Goal: Information Seeking & Learning: Understand process/instructions

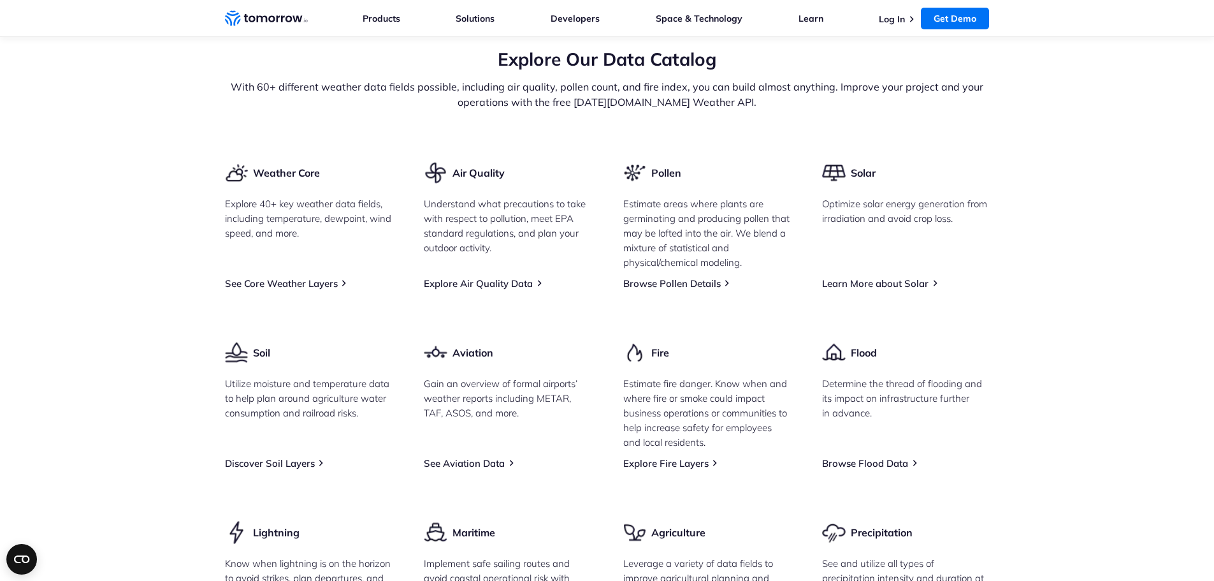
scroll to position [1466, 0]
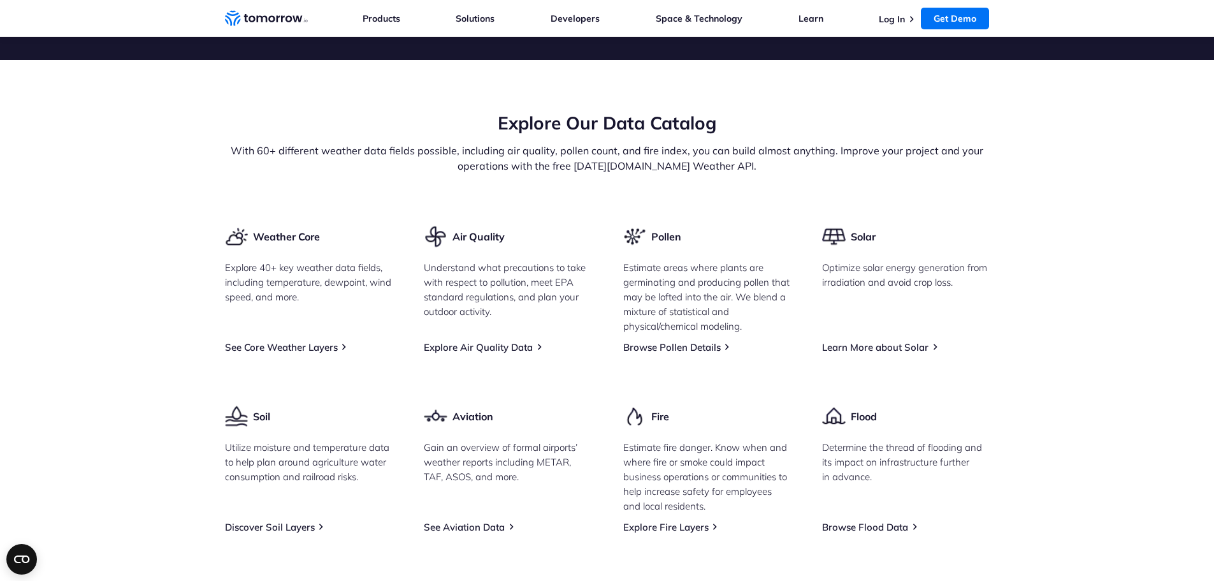
click at [154, 271] on section "Explore Our Data Catalog With 60+ different weather data fields possible, inclu…" at bounding box center [607, 421] width 1214 height 723
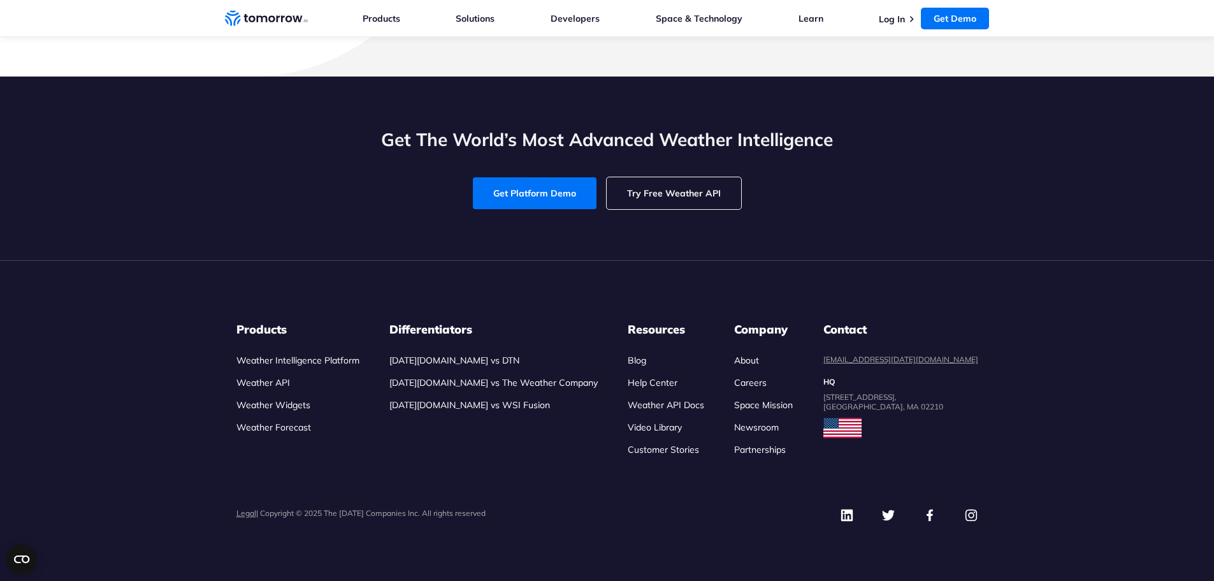
scroll to position [5863, 0]
click at [271, 407] on link "Weather Widgets" at bounding box center [273, 404] width 74 height 11
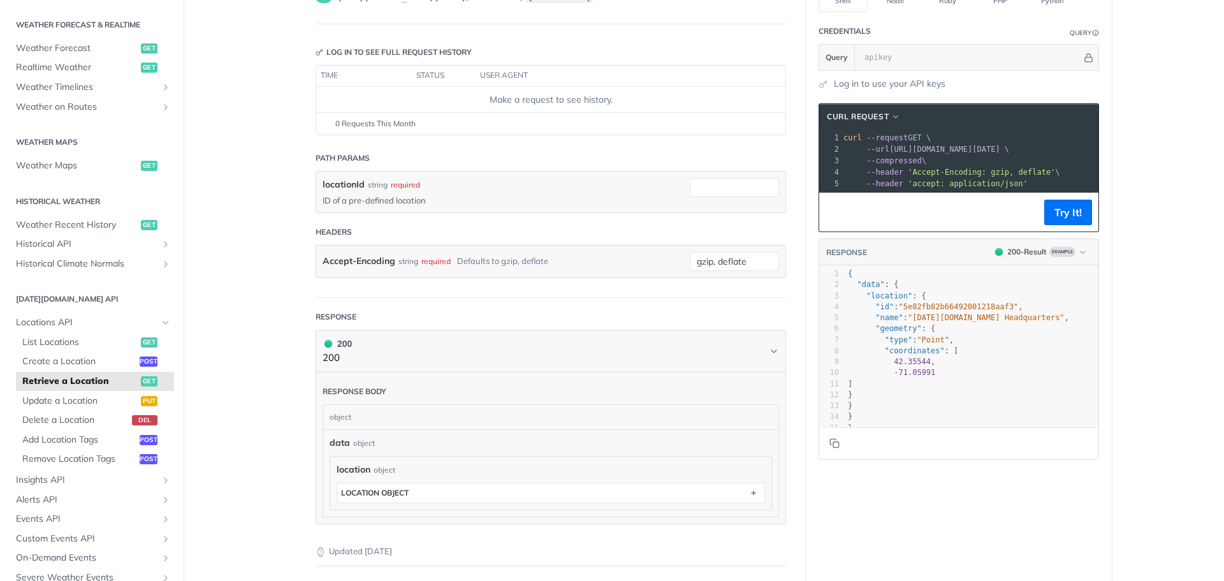
scroll to position [255, 0]
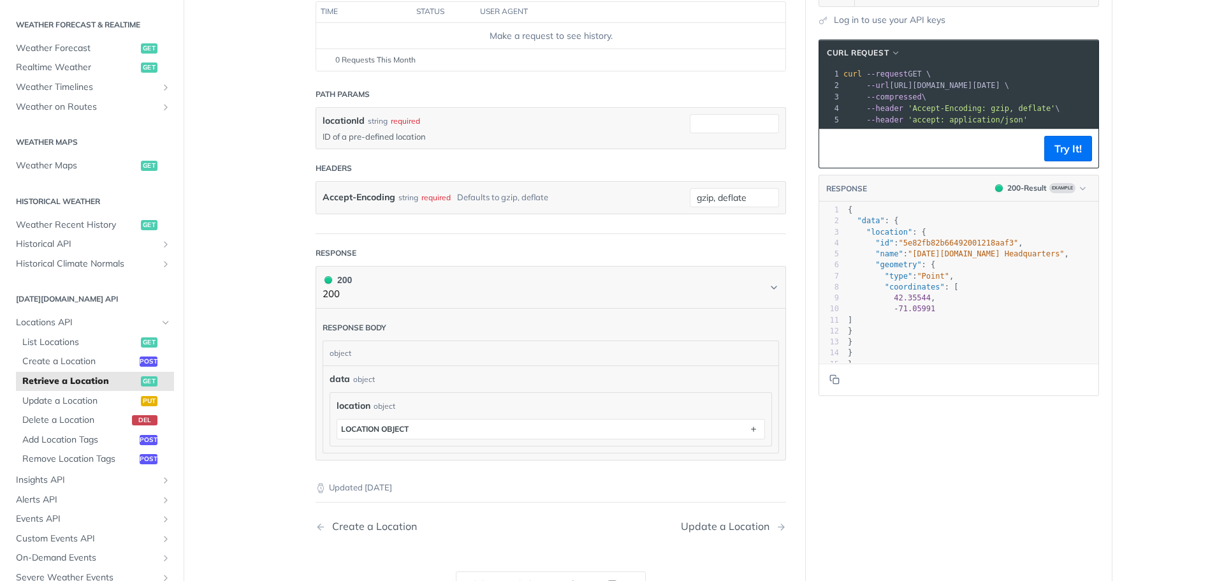
scroll to position [64, 0]
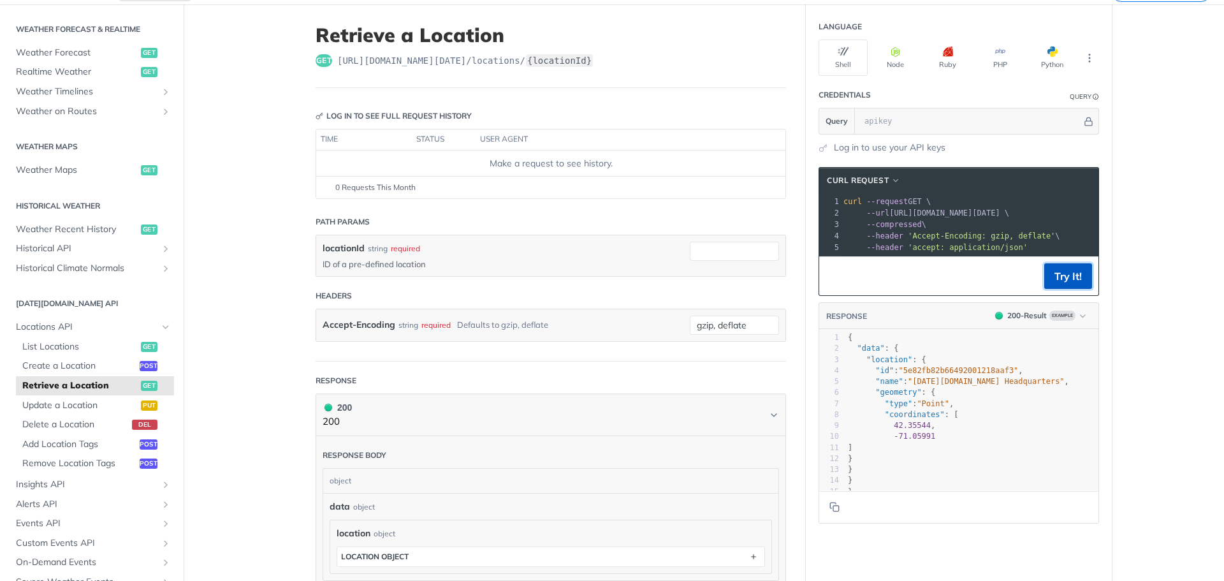
click at [1055, 279] on button "Try It!" at bounding box center [1068, 275] width 48 height 25
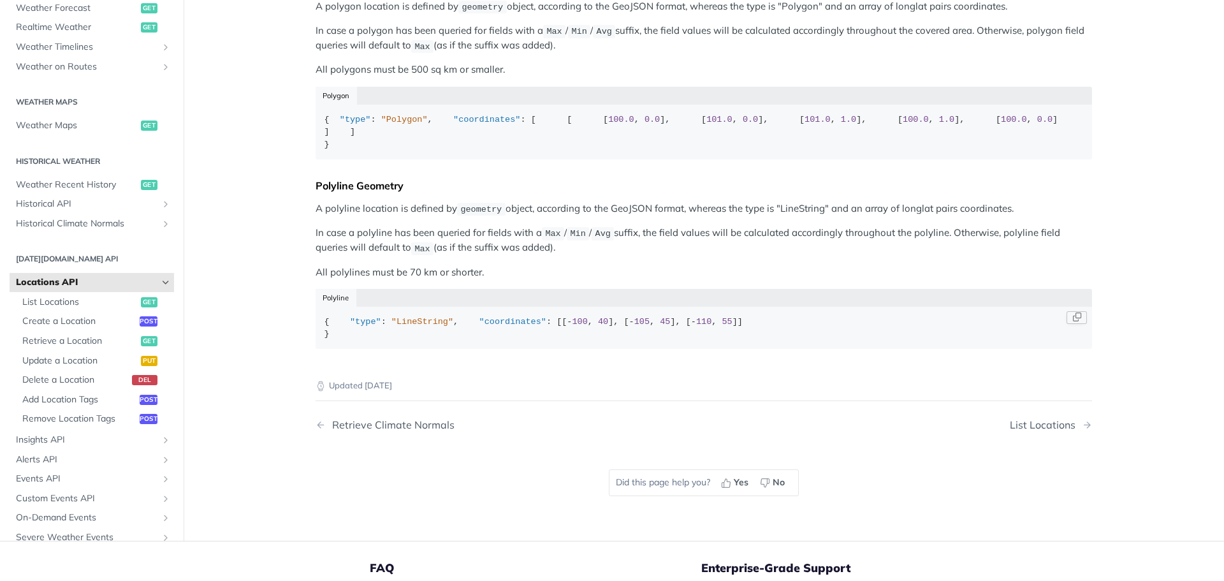
scroll to position [255, 0]
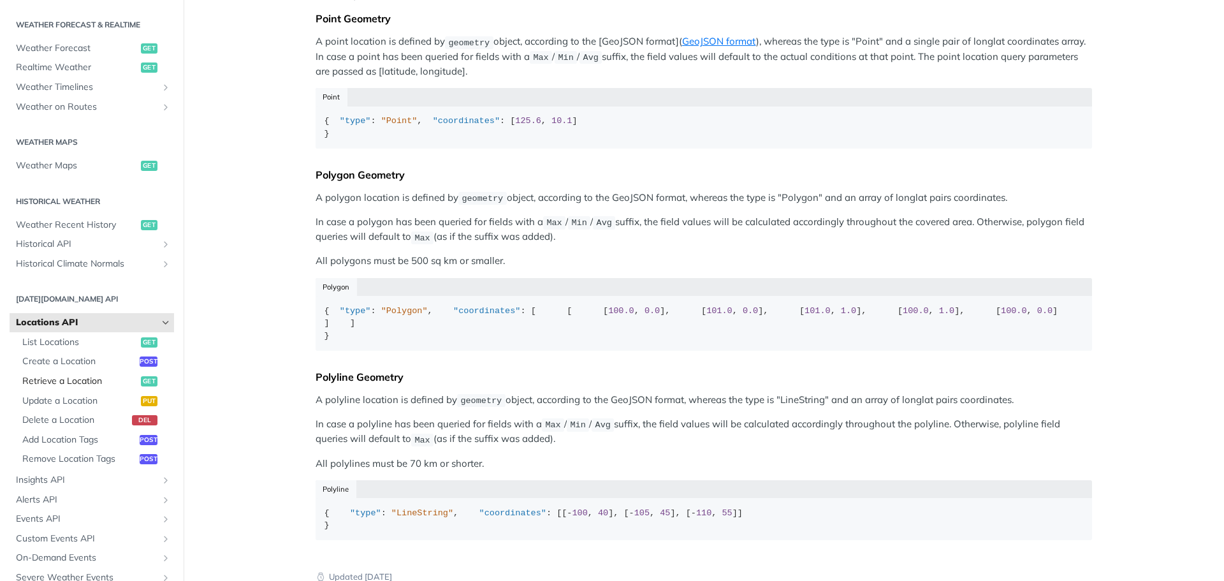
click at [71, 378] on span "Retrieve a Location" at bounding box center [79, 381] width 115 height 13
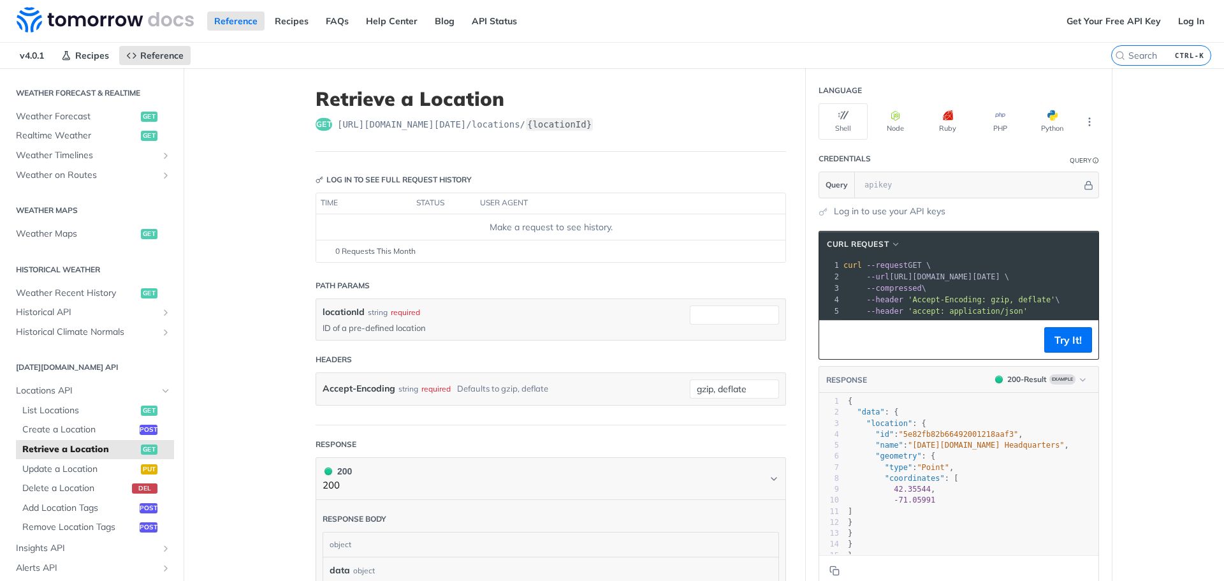
scroll to position [330, 0]
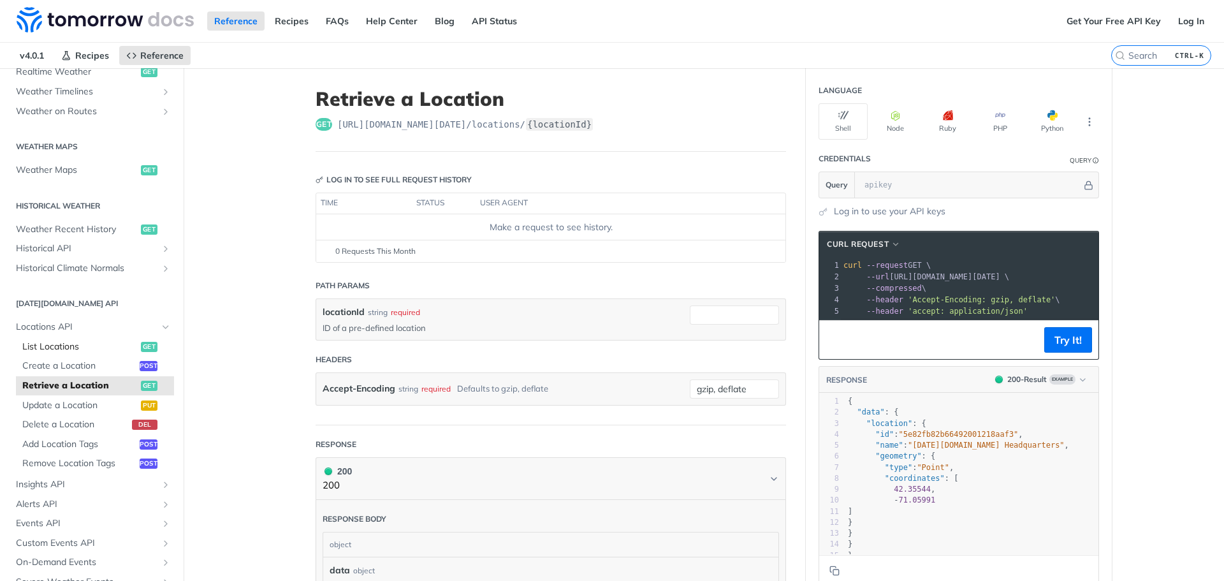
click at [73, 344] on span "List Locations" at bounding box center [79, 346] width 115 height 13
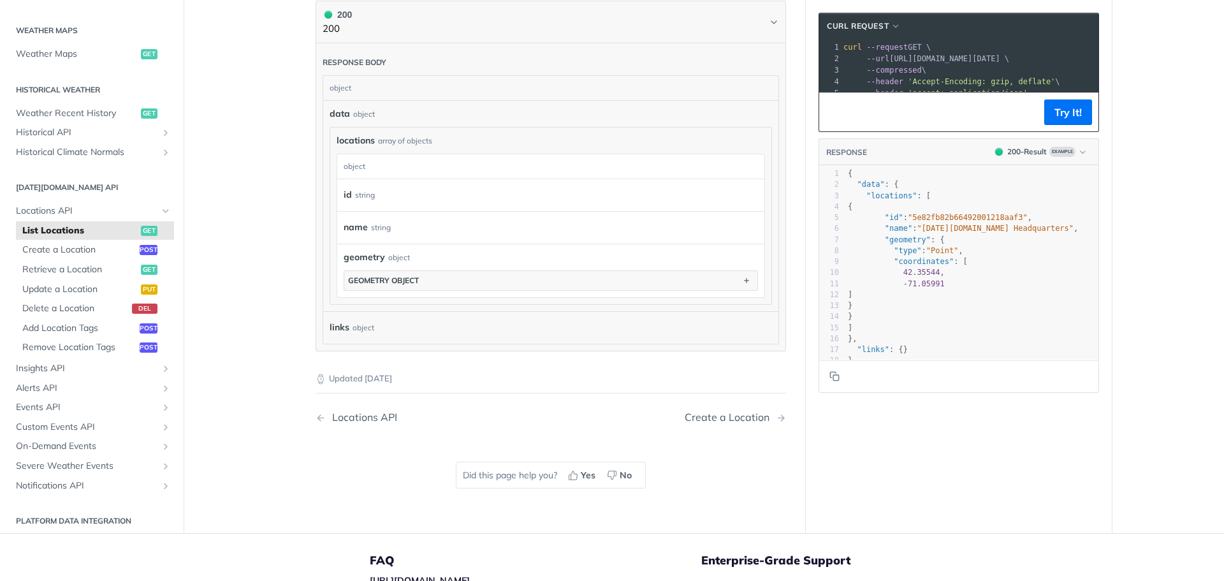
scroll to position [510, 0]
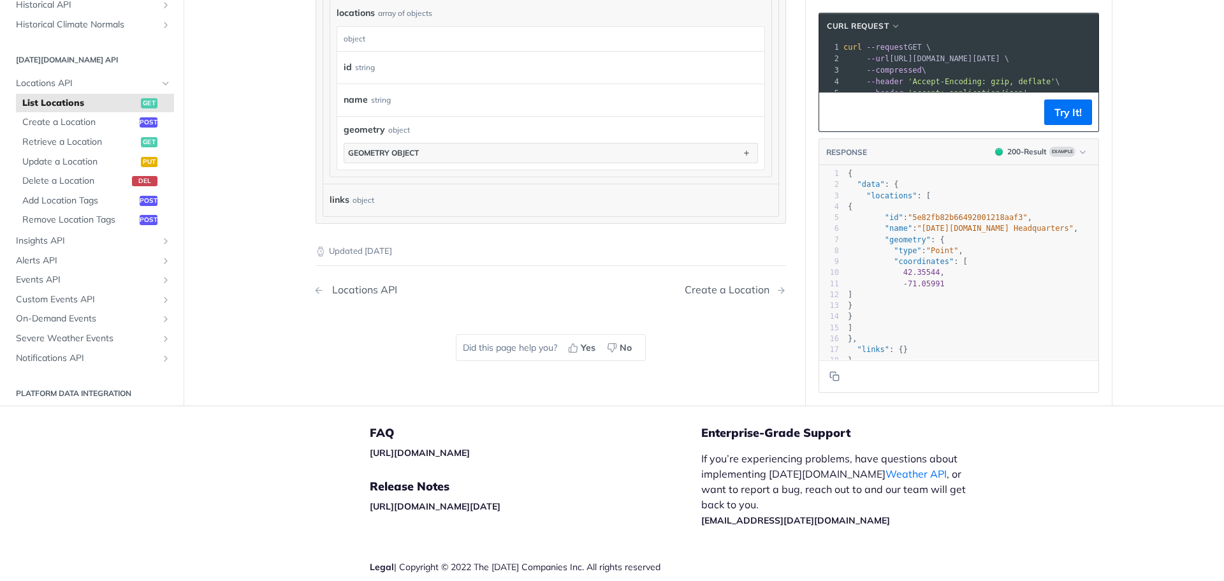
click at [319, 292] on link "Locations API" at bounding box center [415, 290] width 201 height 12
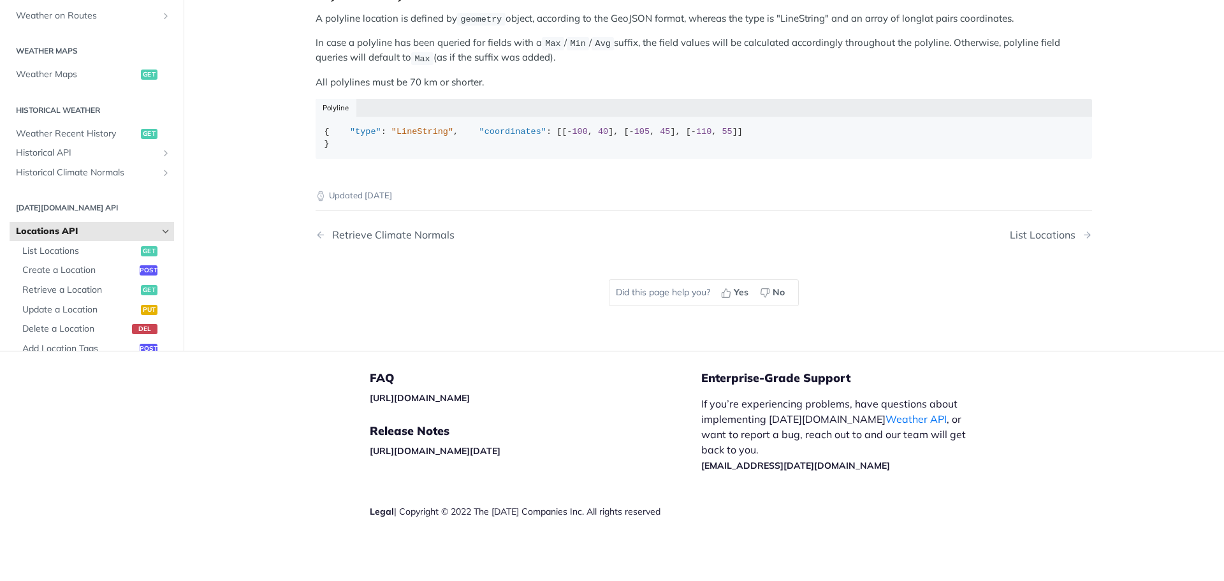
scroll to position [603, 0]
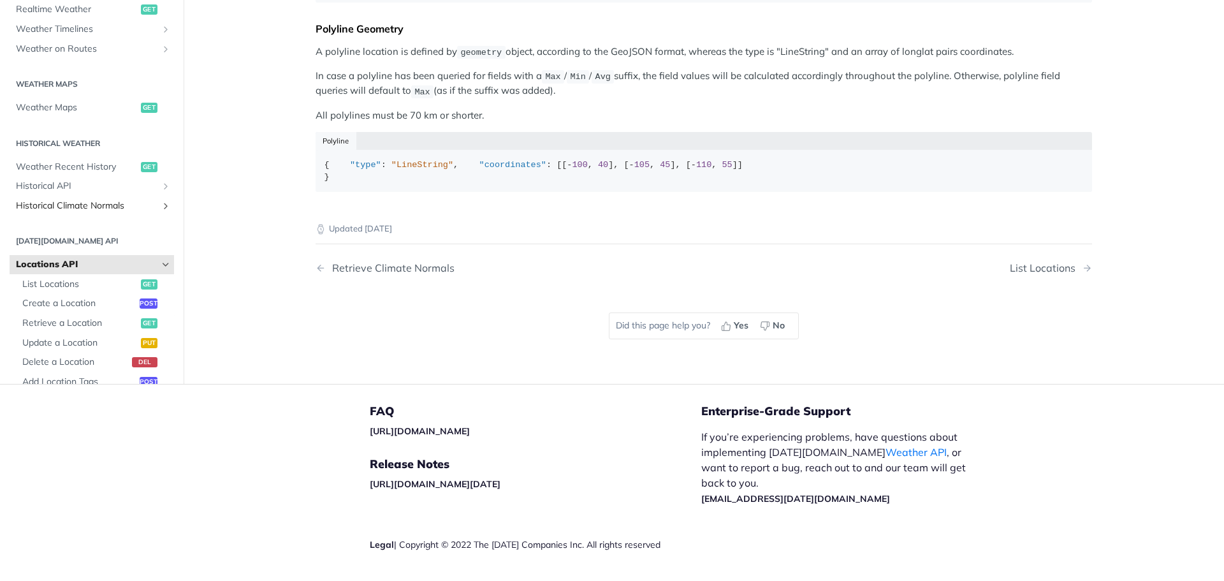
click at [71, 212] on span "Historical Climate Normals" at bounding box center [86, 205] width 141 height 13
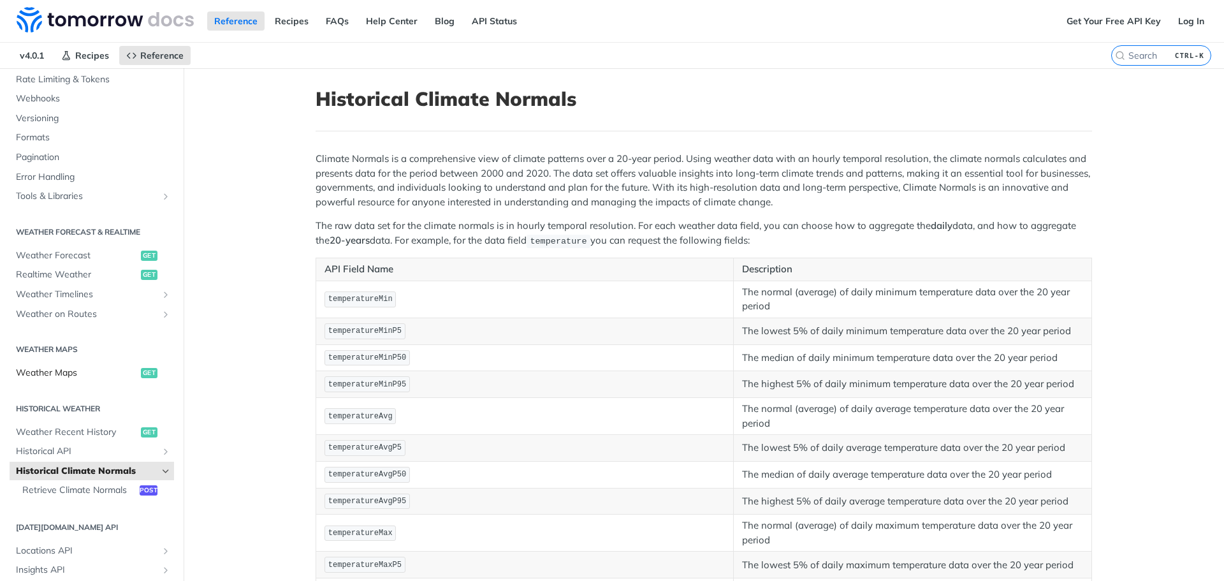
click at [67, 375] on span "Weather Maps" at bounding box center [77, 372] width 122 height 13
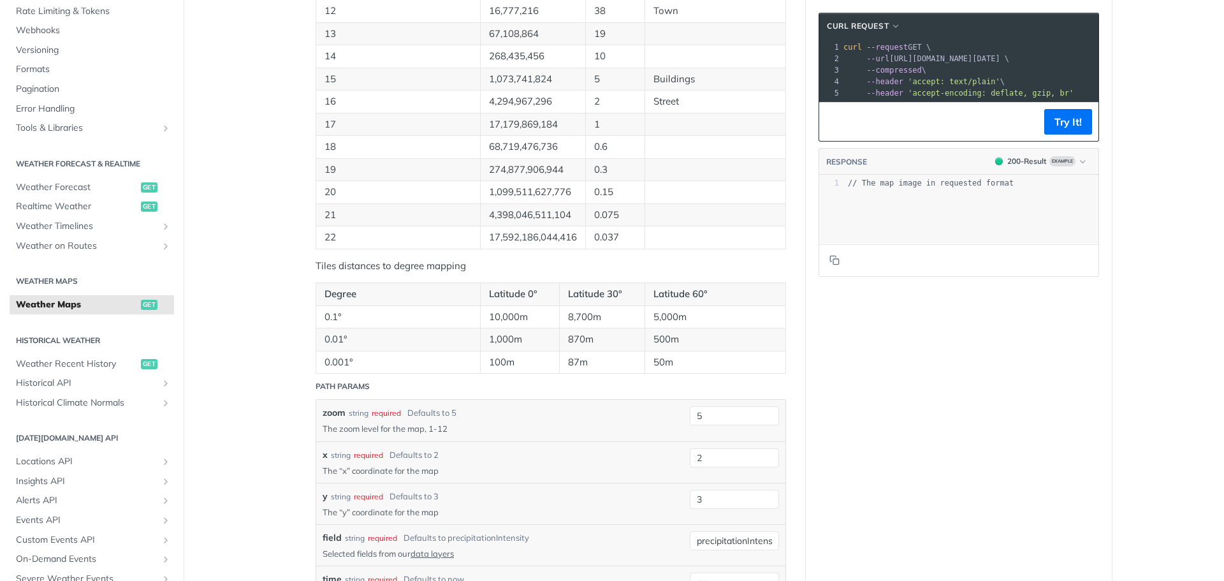
scroll to position [1020, 0]
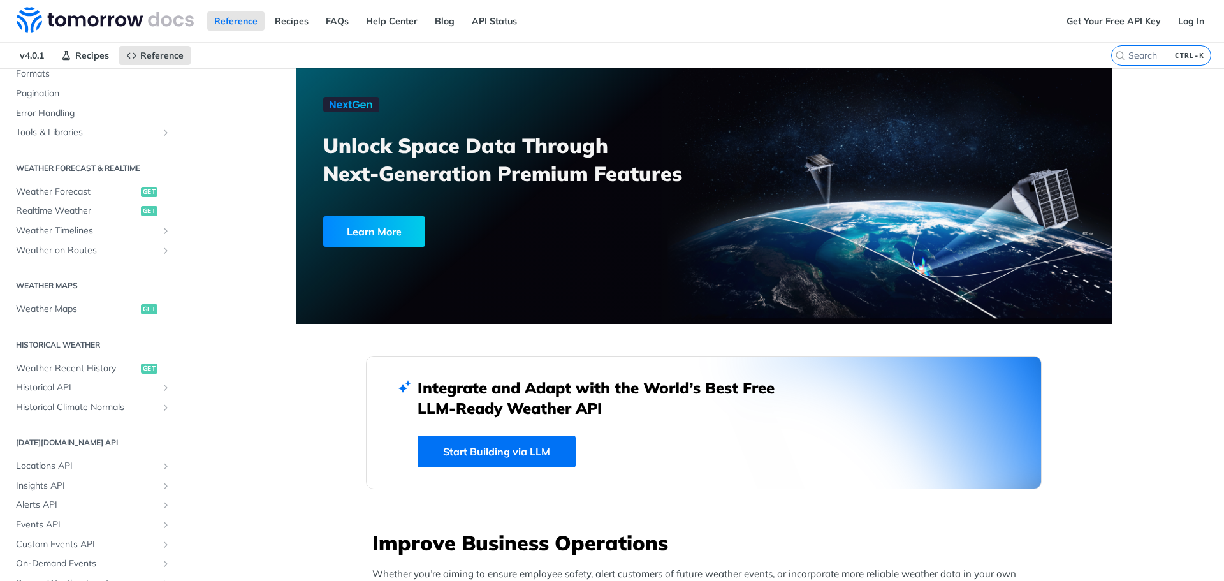
scroll to position [266, 0]
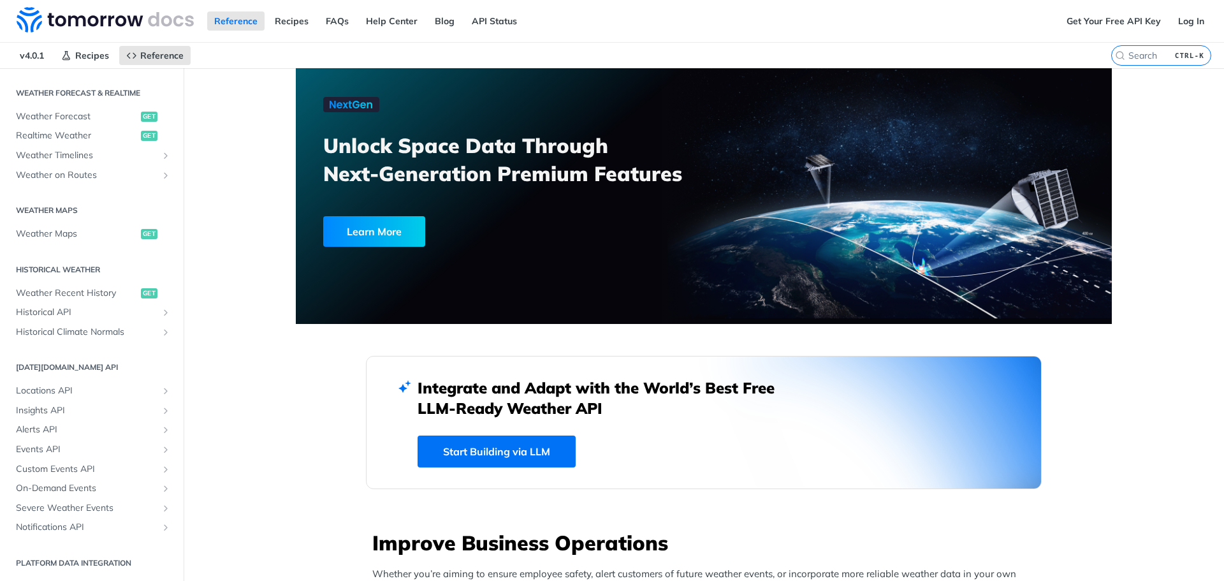
click at [57, 369] on h2 "[DATE][DOMAIN_NAME] API" at bounding box center [92, 366] width 164 height 11
click at [45, 389] on span "Locations API" at bounding box center [86, 390] width 141 height 13
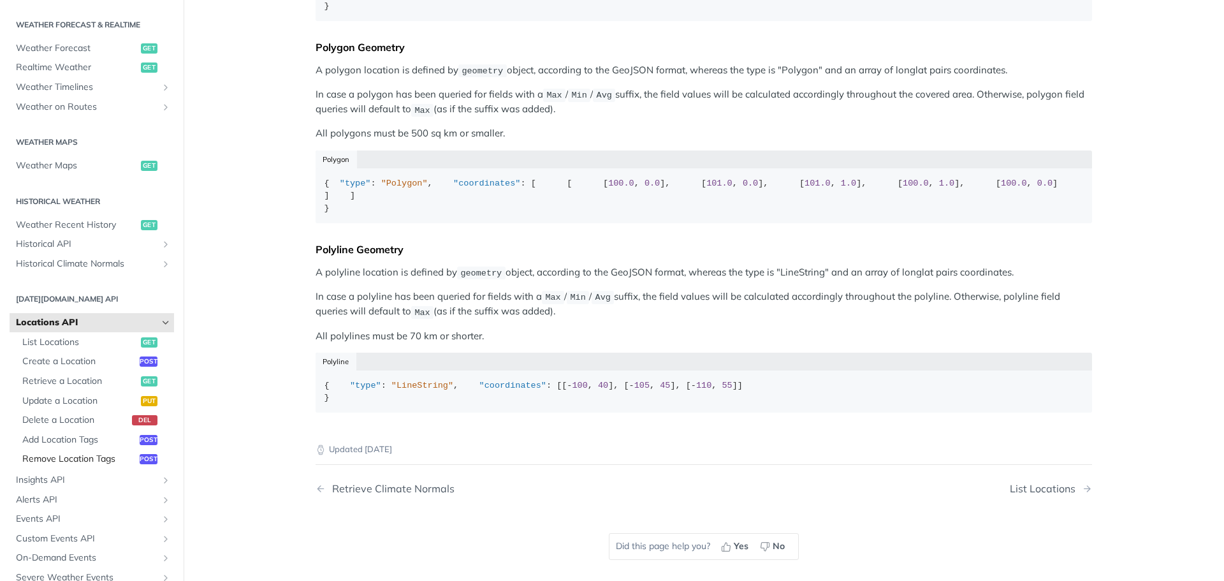
scroll to position [394, 0]
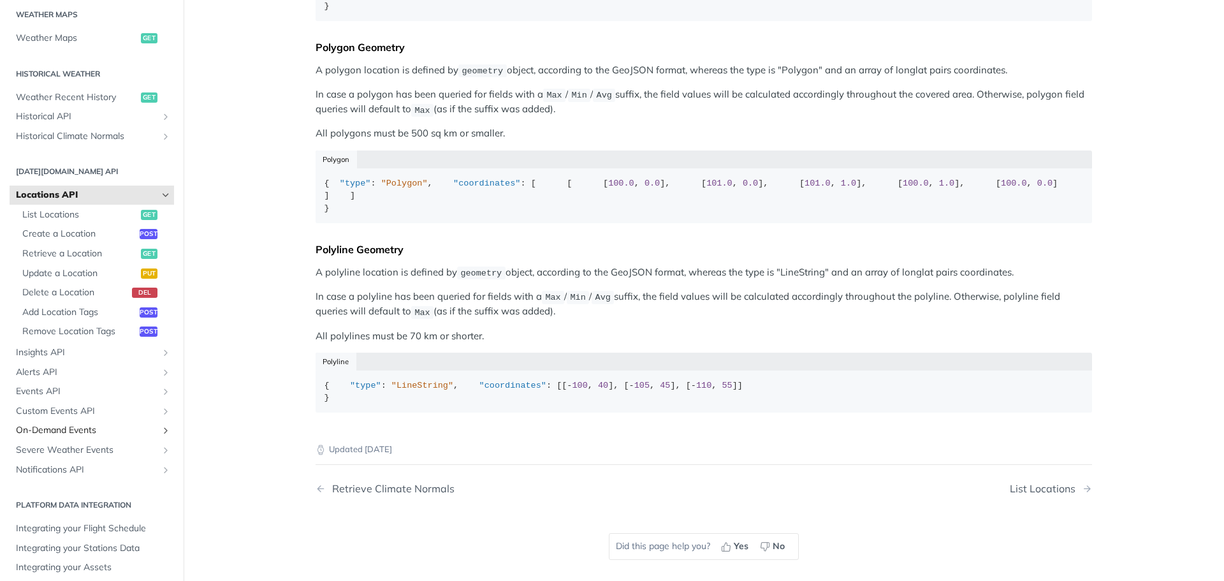
click at [87, 431] on span "On-Demand Events" at bounding box center [86, 430] width 141 height 13
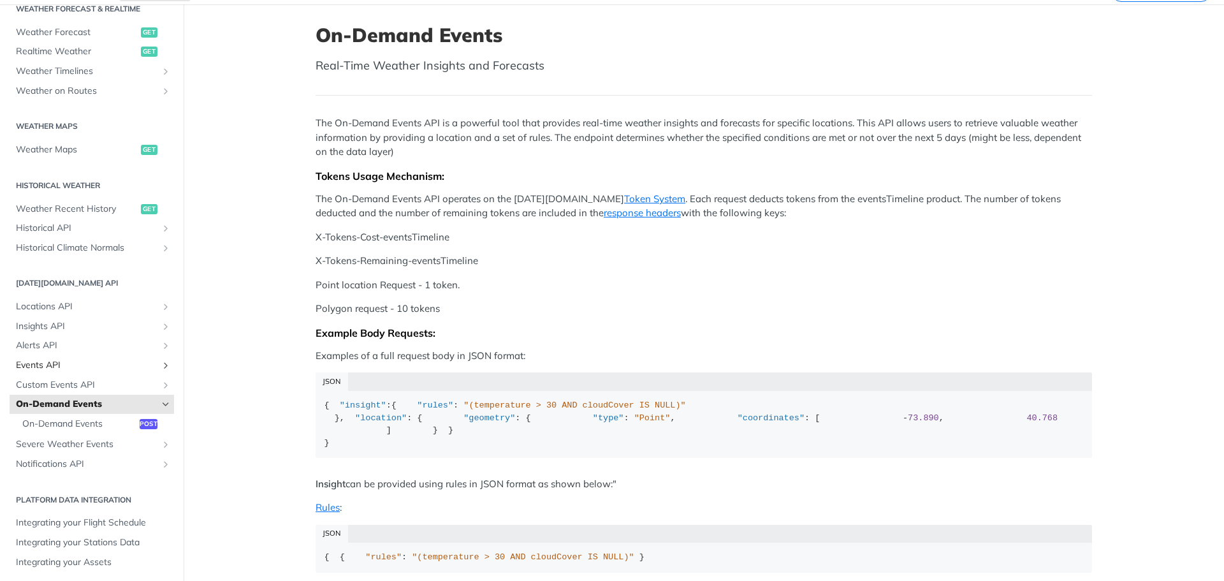
scroll to position [127, 0]
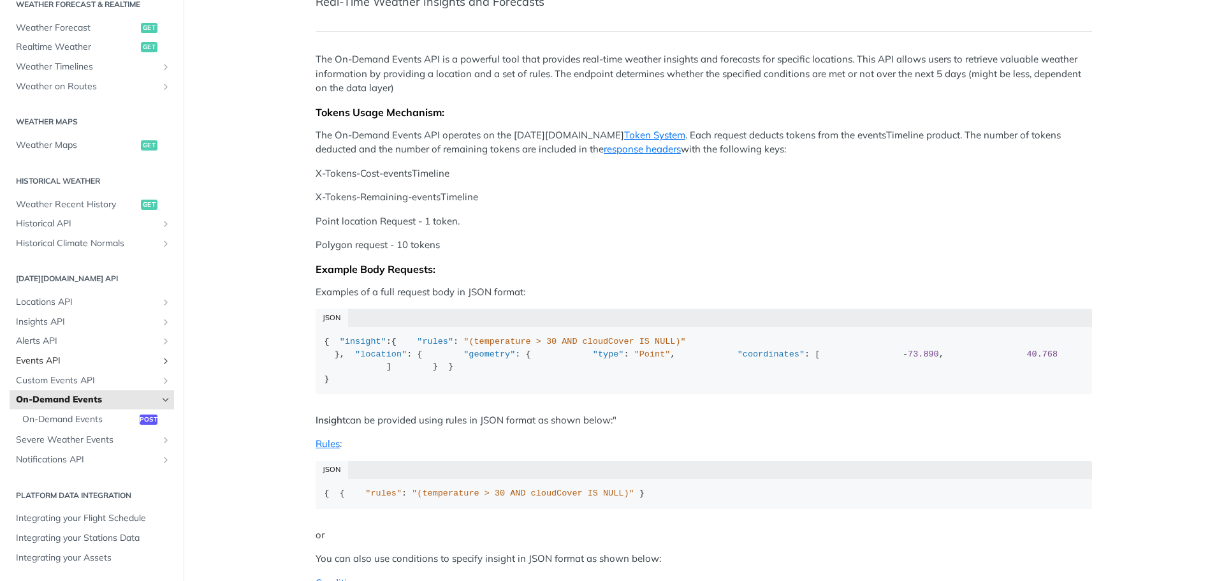
click at [73, 360] on span "Events API" at bounding box center [86, 360] width 141 height 13
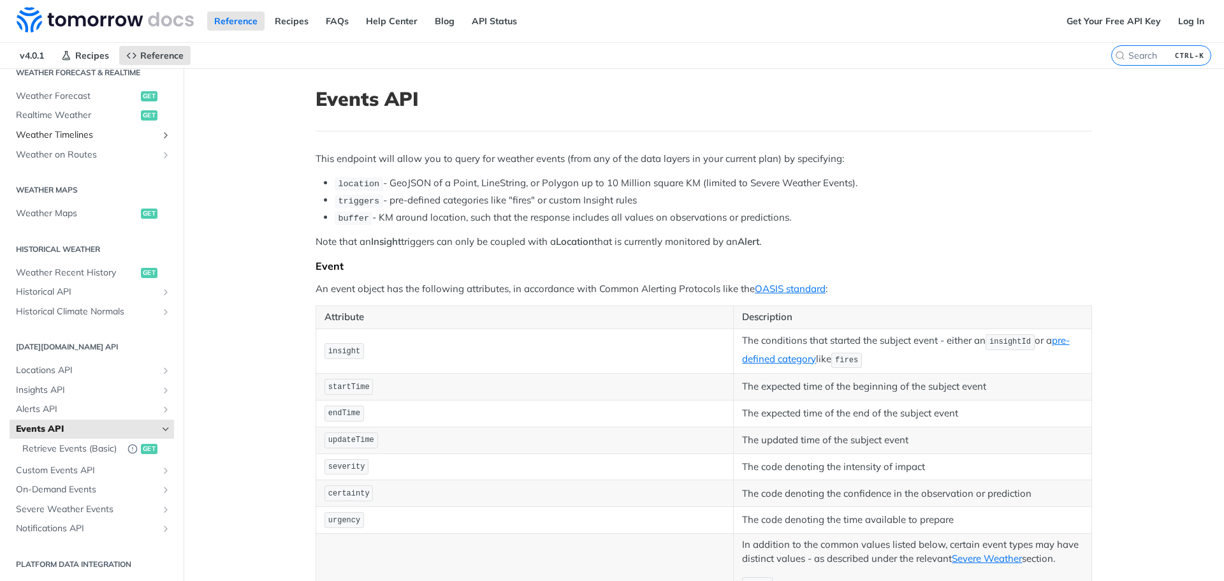
click at [55, 137] on span "Weather Timelines" at bounding box center [86, 135] width 141 height 13
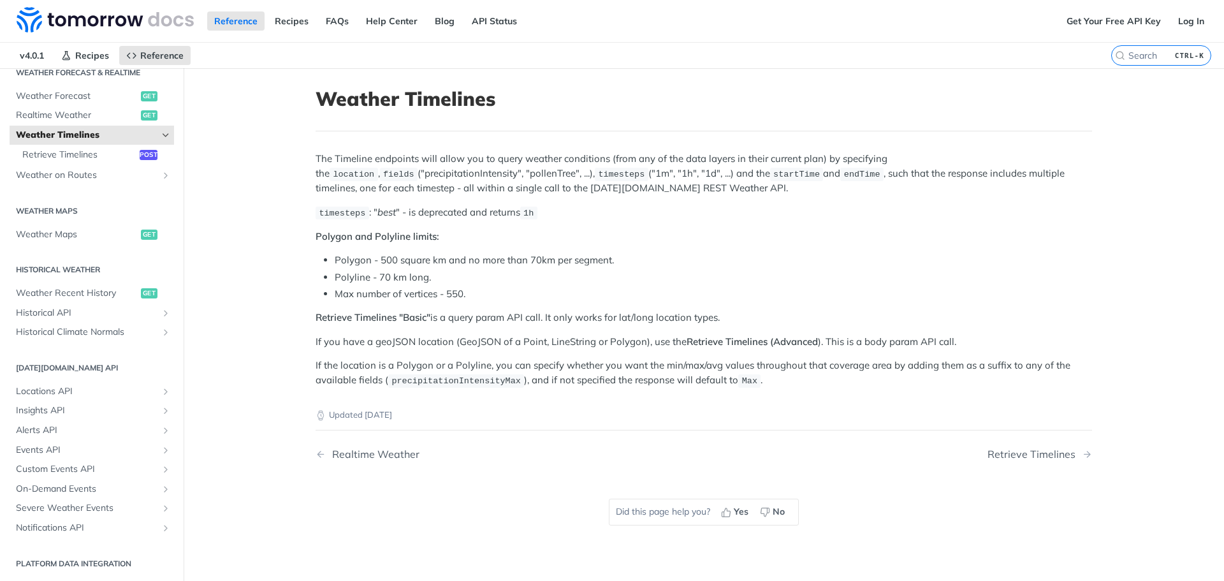
scroll to position [159, 0]
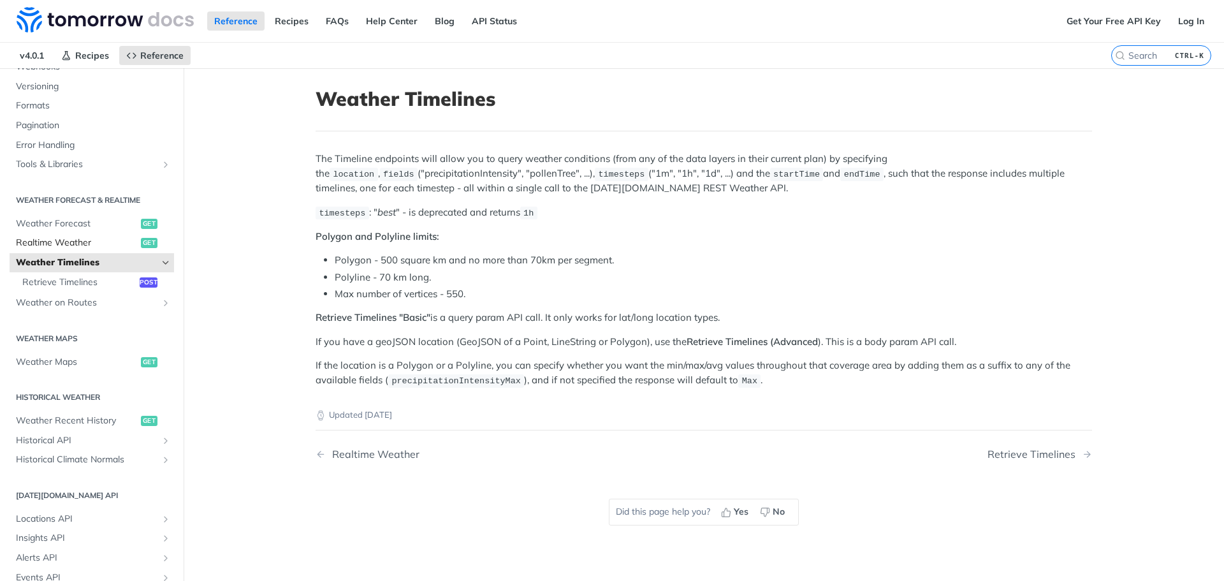
click at [78, 240] on span "Realtime Weather" at bounding box center [77, 242] width 122 height 13
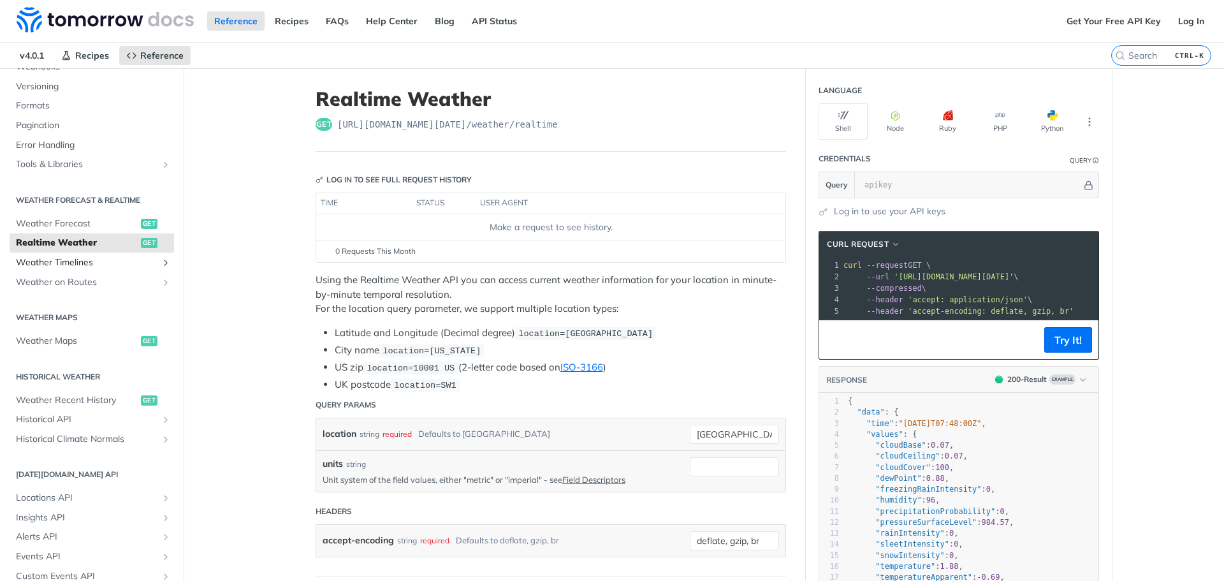
click at [89, 263] on span "Weather Timelines" at bounding box center [86, 262] width 141 height 13
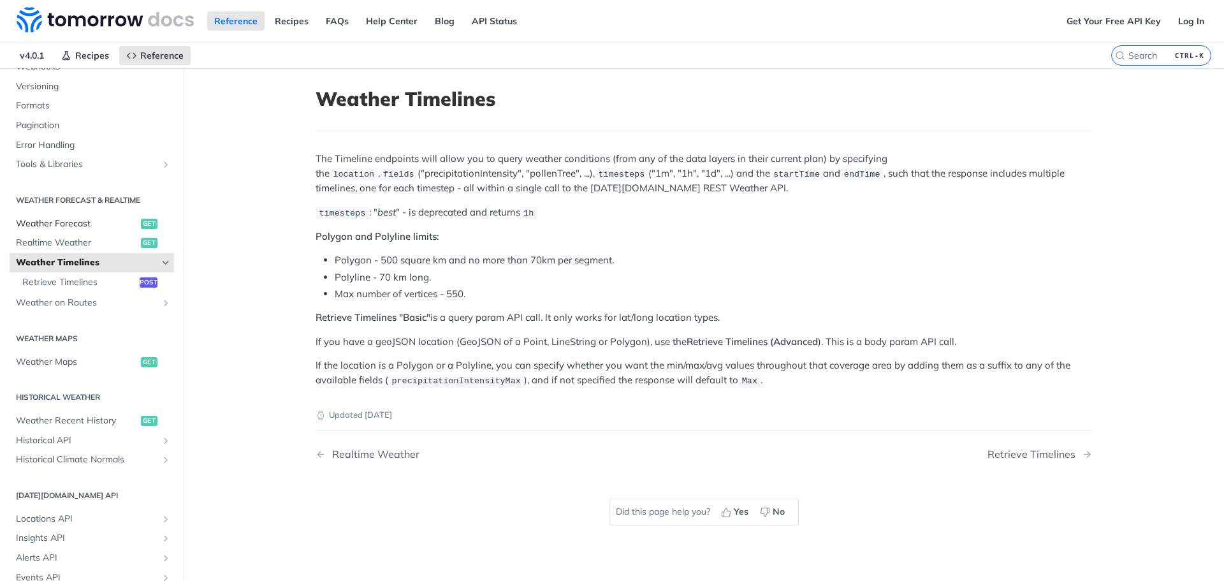
click at [92, 226] on span "Weather Forecast" at bounding box center [77, 223] width 122 height 13
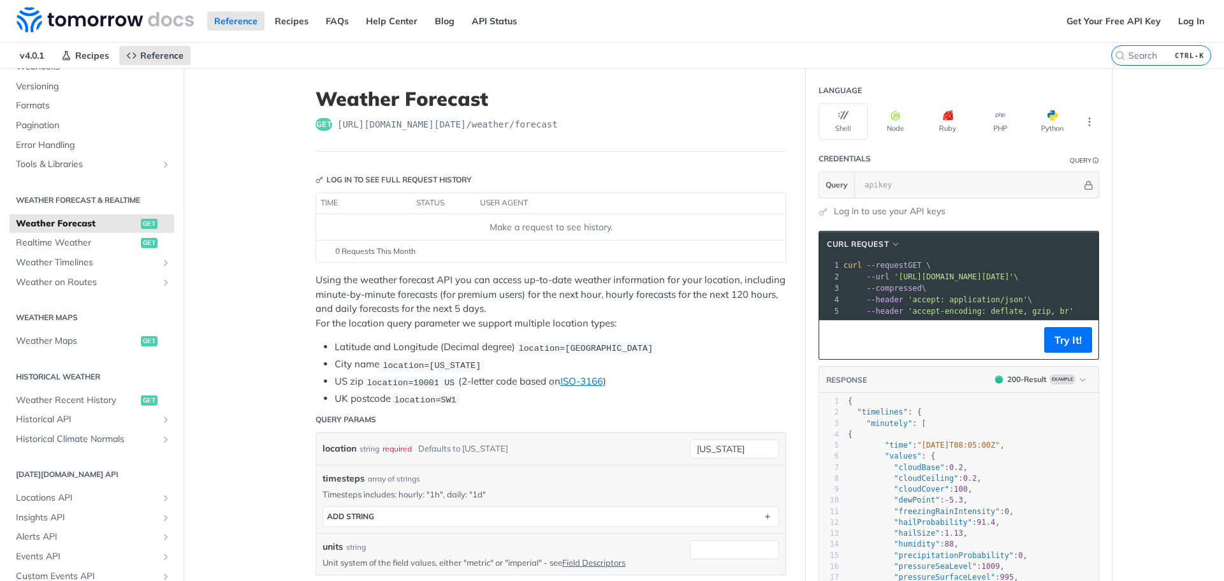
scroll to position [191, 0]
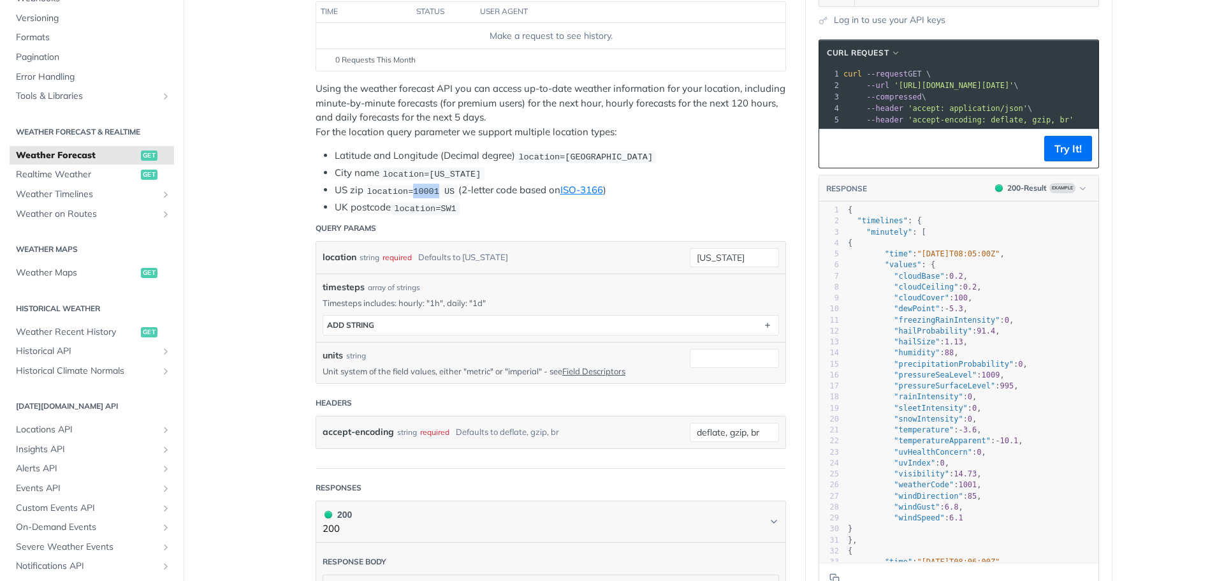
drag, startPoint x: 430, startPoint y: 187, endPoint x: 408, endPoint y: 189, distance: 21.8
click at [408, 189] on span "location=10001 US" at bounding box center [410, 191] width 88 height 10
click at [442, 189] on span "location=10001 US" at bounding box center [410, 191] width 88 height 10
drag, startPoint x: 440, startPoint y: 190, endPoint x: 409, endPoint y: 192, distance: 31.3
click at [409, 192] on span "location=10001 US" at bounding box center [410, 191] width 88 height 10
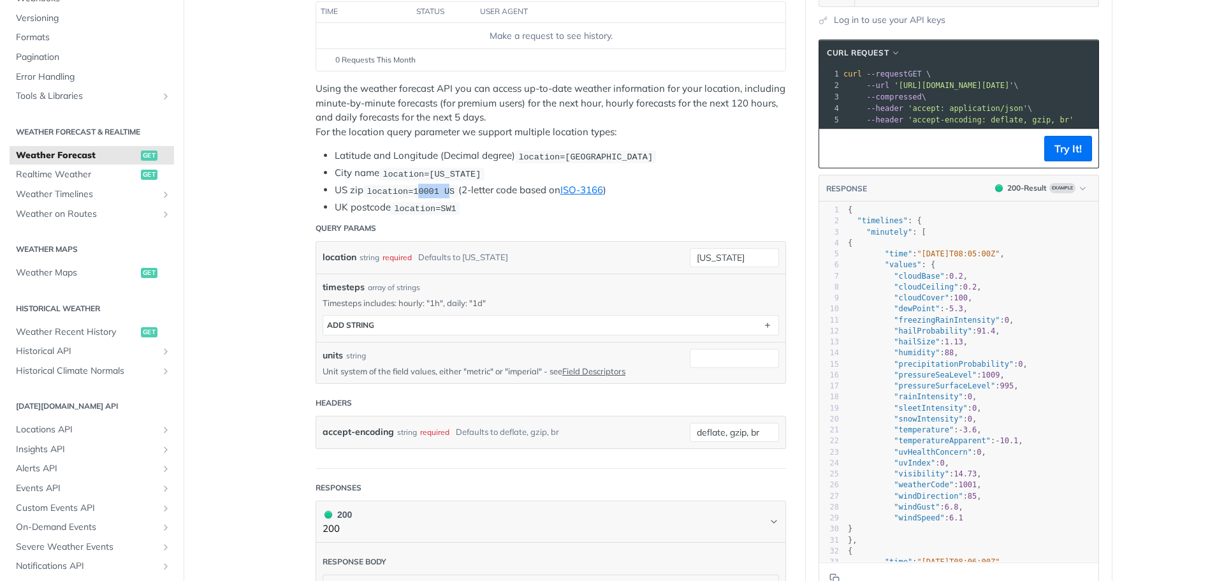
click at [433, 190] on span "location=10001 US" at bounding box center [410, 191] width 88 height 10
click at [445, 190] on code "location=10001 US" at bounding box center [410, 191] width 95 height 13
drag, startPoint x: 406, startPoint y: 187, endPoint x: 444, endPoint y: 189, distance: 37.7
click at [444, 189] on span "location=10001 US" at bounding box center [410, 191] width 88 height 10
copy span "10001 US"
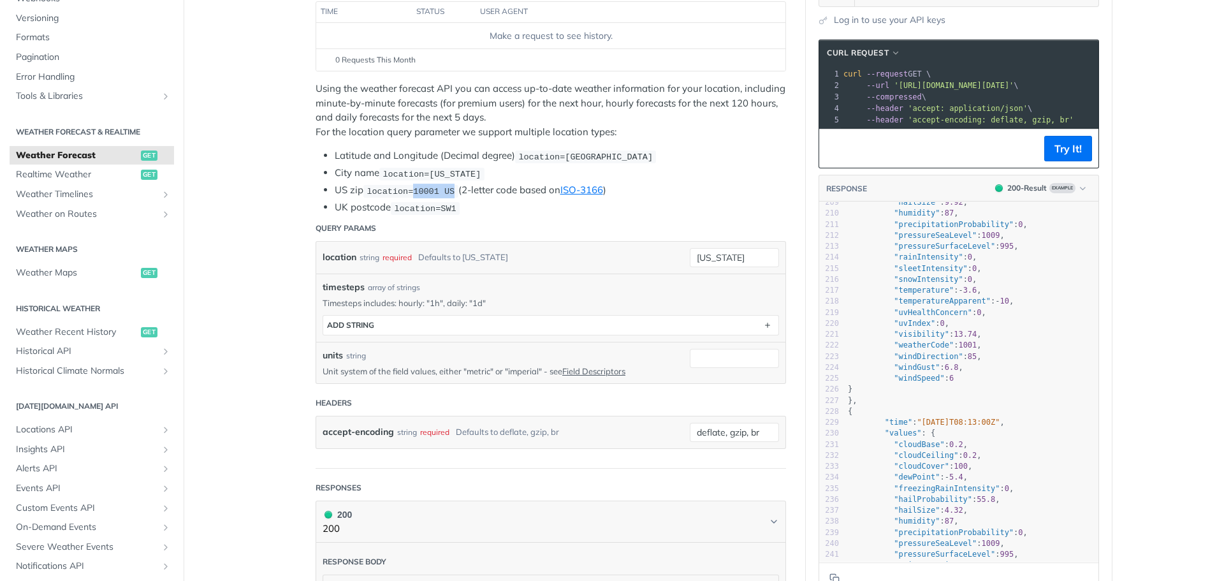
scroll to position [0, 0]
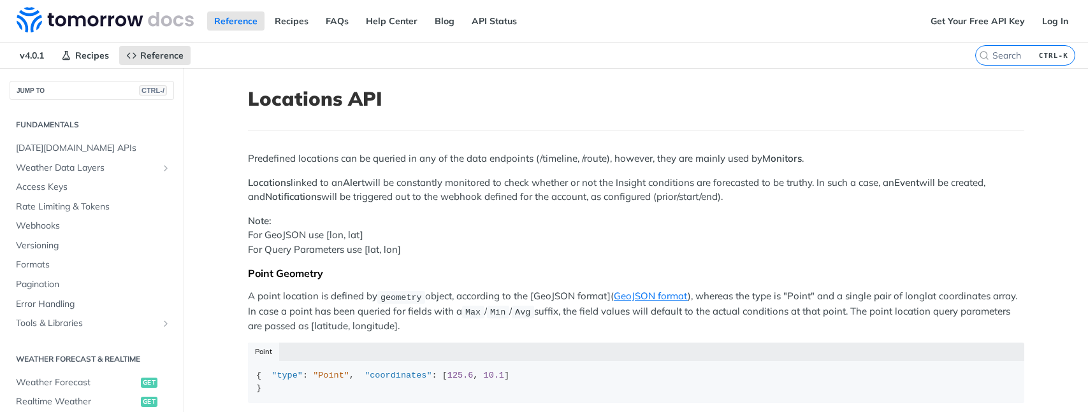
scroll to position [435, 0]
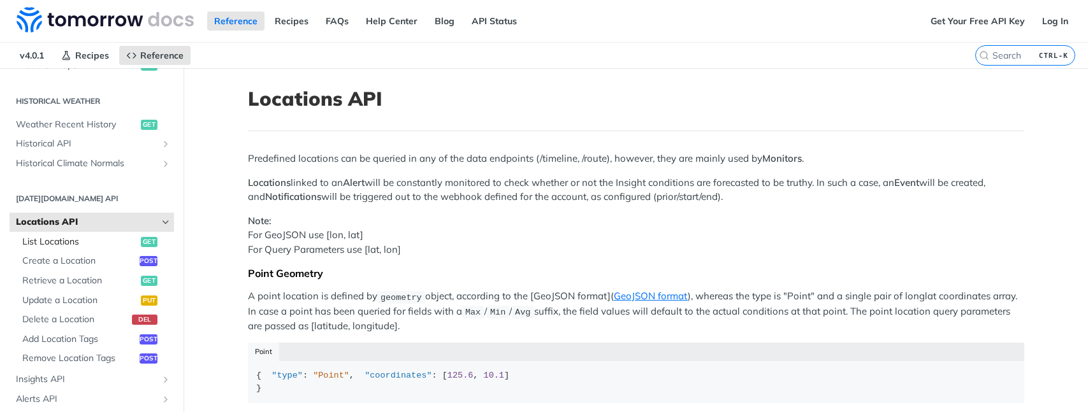
click at [52, 247] on span "List Locations" at bounding box center [79, 242] width 115 height 13
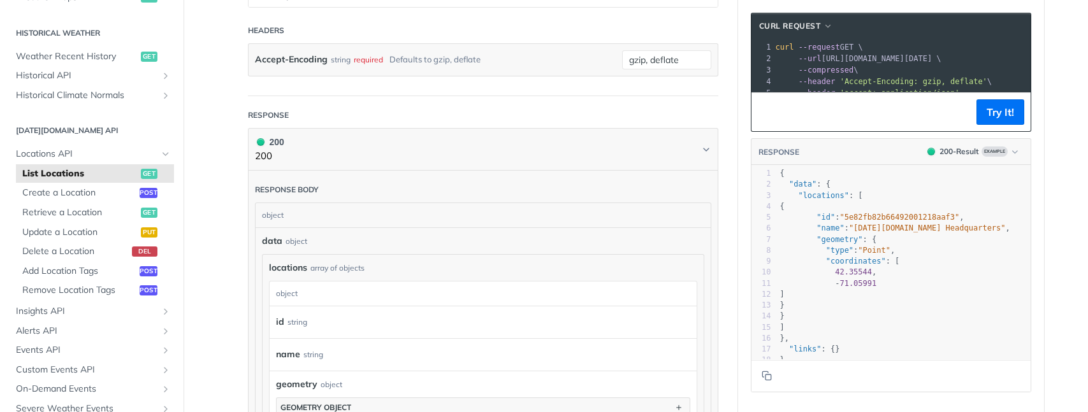
scroll to position [12, 0]
click at [71, 201] on link "Create a Location post" at bounding box center [95, 193] width 158 height 19
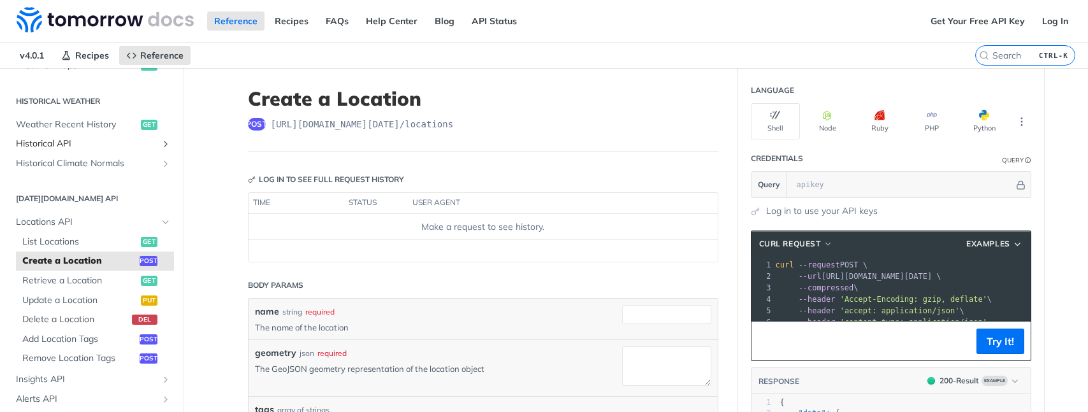
click at [54, 148] on span "Historical API" at bounding box center [86, 144] width 141 height 13
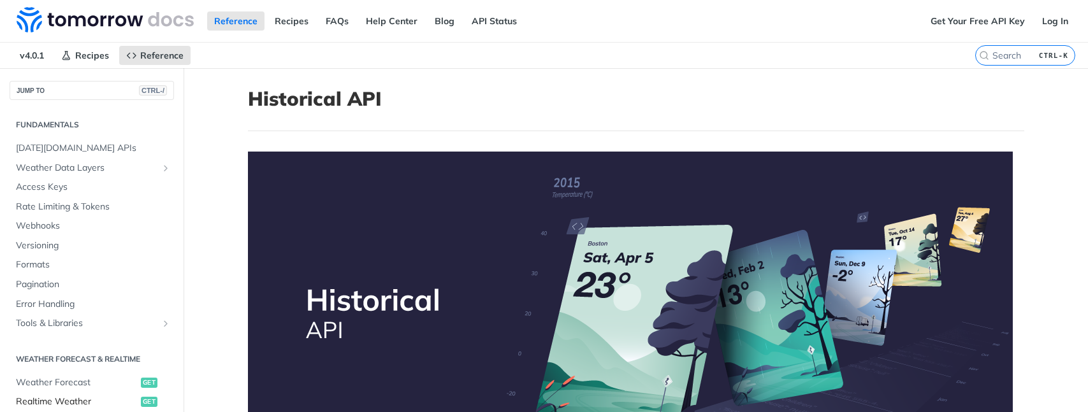
scroll to position [191, 0]
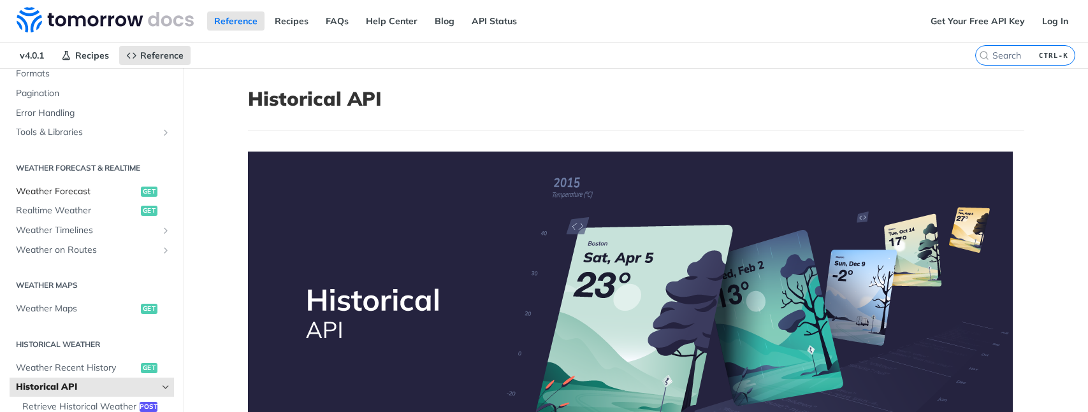
click at [78, 192] on span "Weather Forecast" at bounding box center [77, 191] width 122 height 13
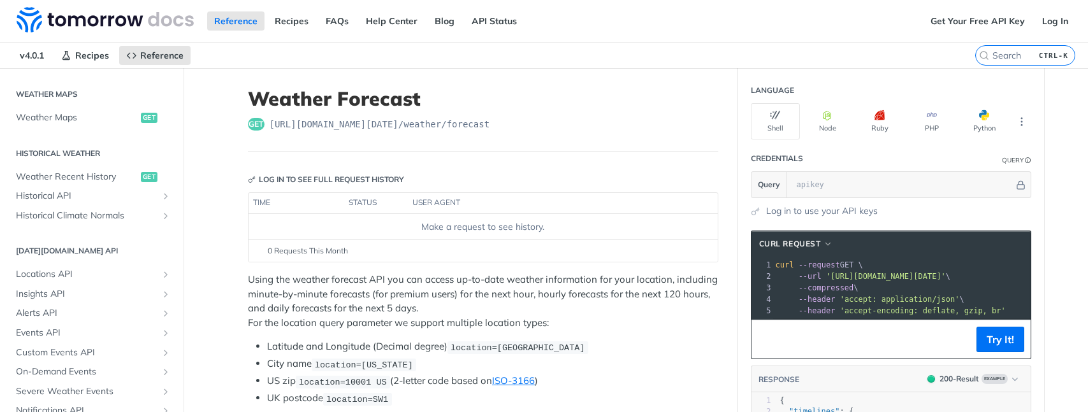
scroll to position [435, 0]
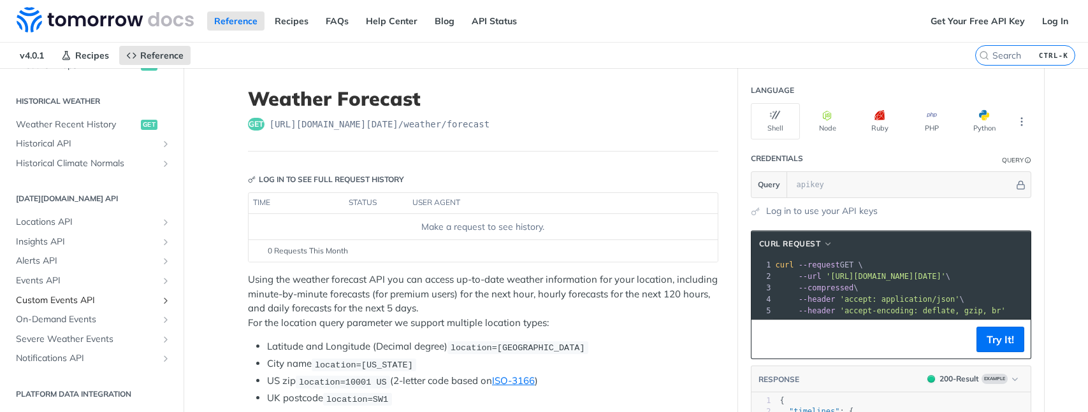
click at [85, 298] on span "Custom Events API" at bounding box center [86, 300] width 141 height 13
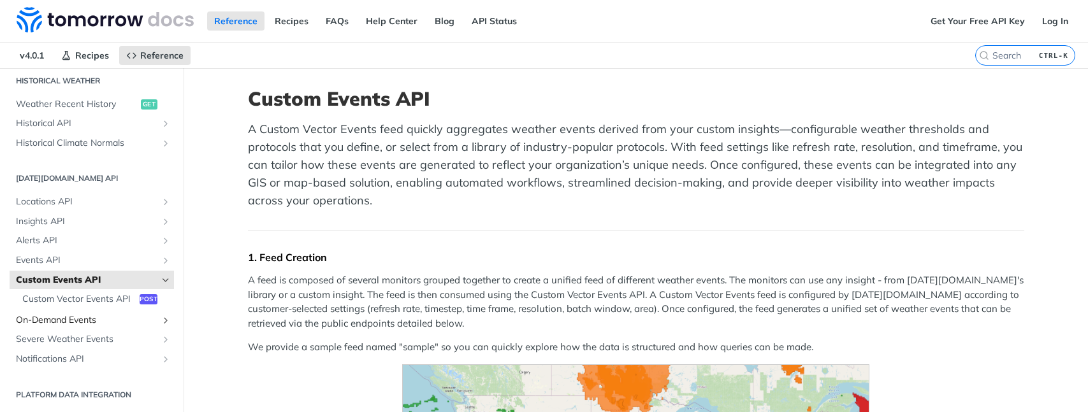
click at [69, 316] on span "On-Demand Events" at bounding box center [86, 320] width 141 height 13
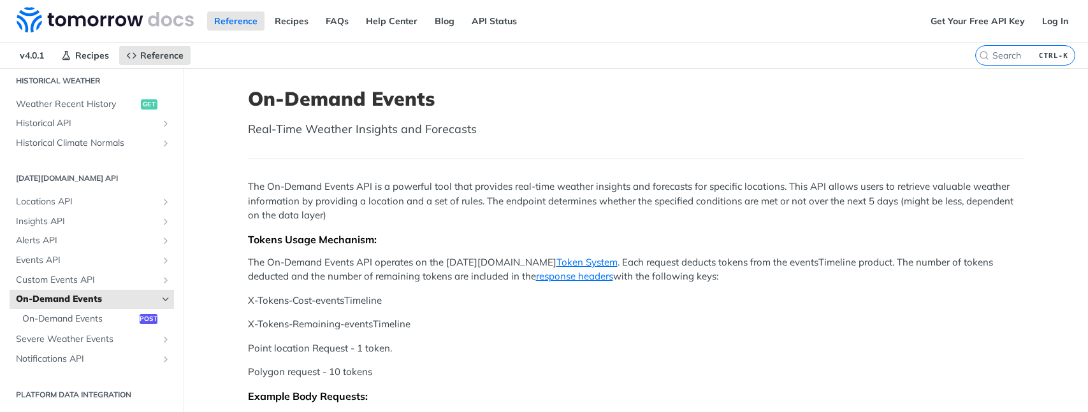
scroll to position [127, 0]
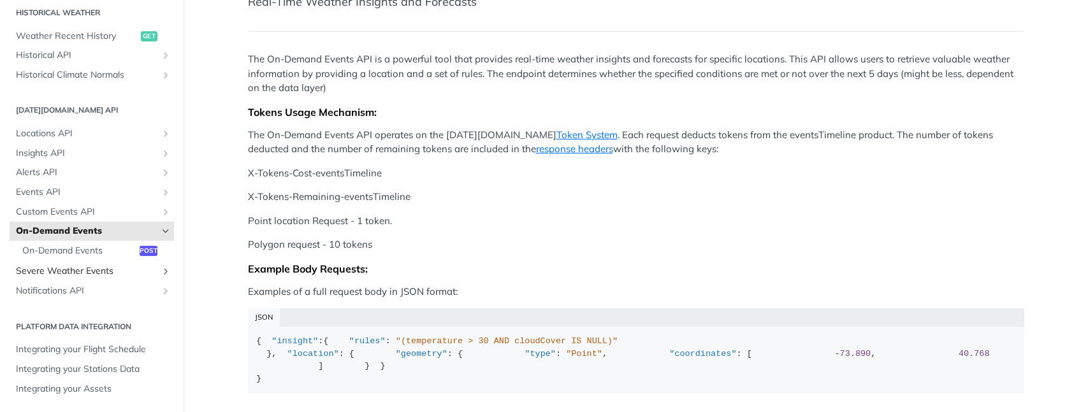
click at [89, 275] on span "Severe Weather Events" at bounding box center [86, 271] width 141 height 13
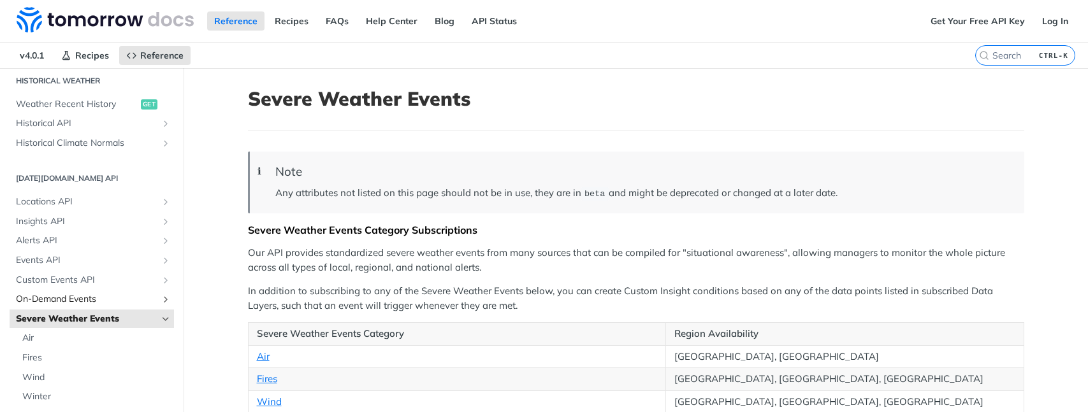
scroll to position [650, 0]
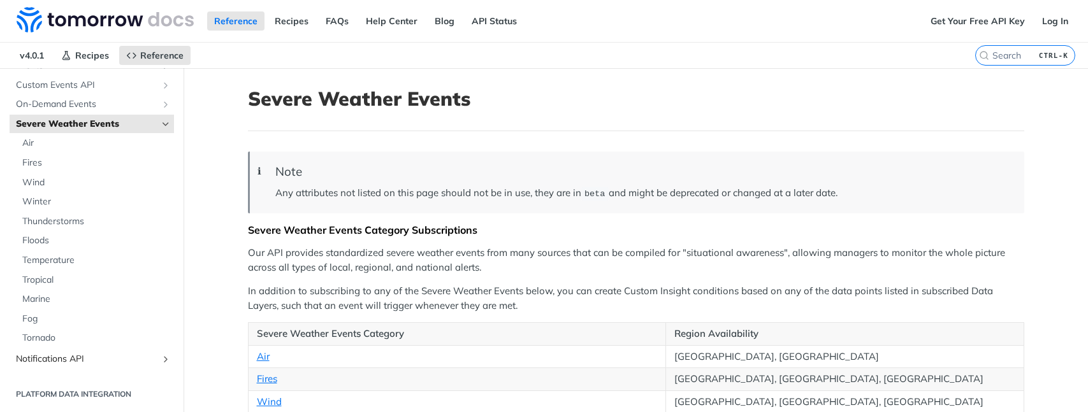
click at [55, 355] on span "Notifications API" at bounding box center [86, 359] width 141 height 13
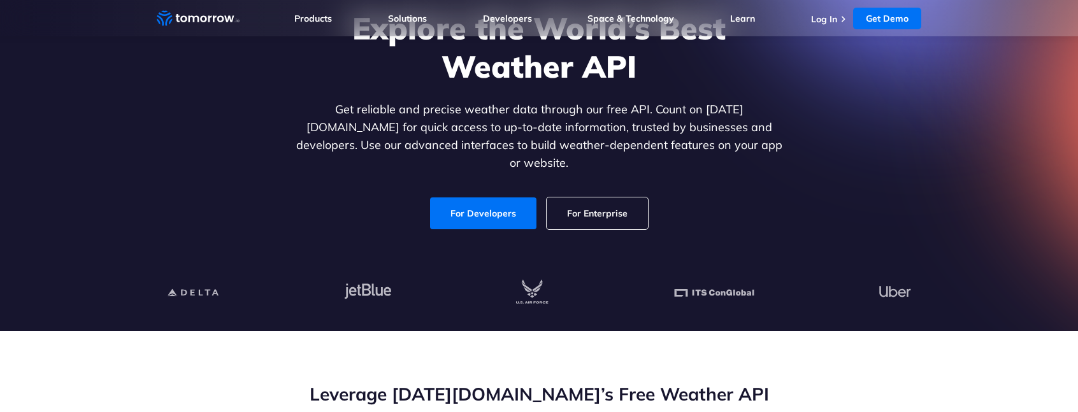
scroll to position [191, 0]
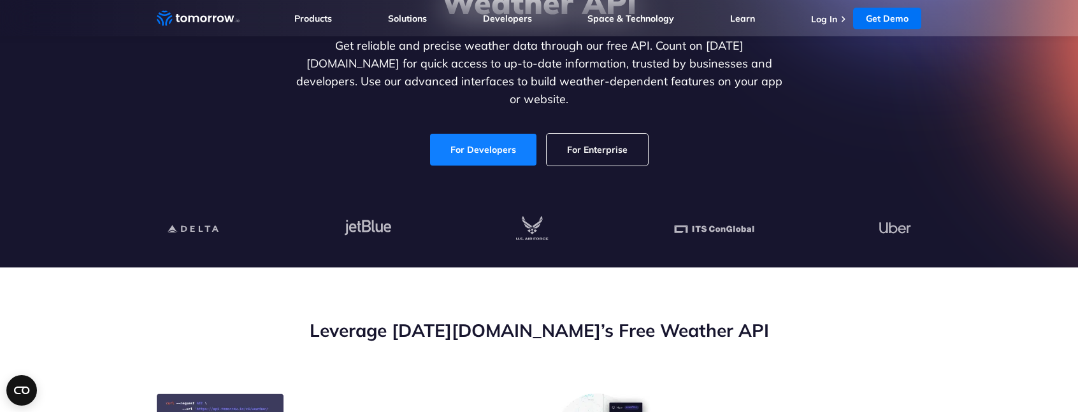
click at [476, 147] on link "For Developers" at bounding box center [483, 150] width 106 height 32
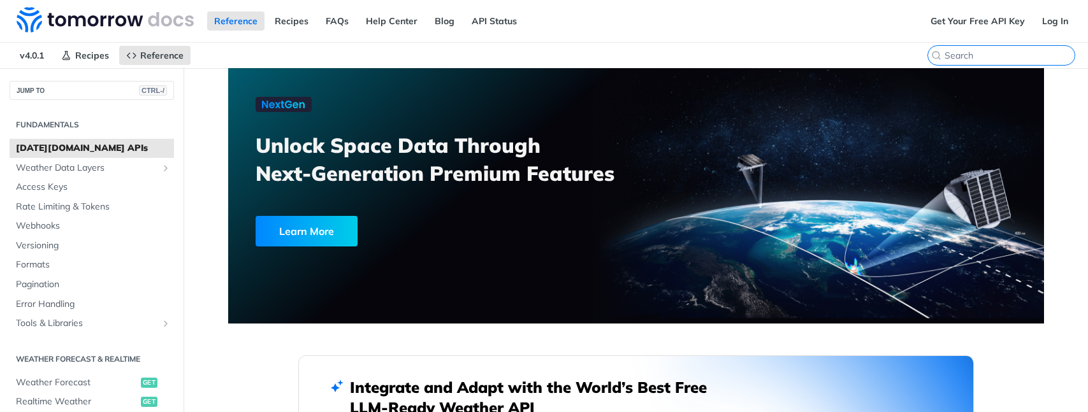
click at [992, 61] on input "CTRL-K" at bounding box center [1010, 55] width 130 height 11
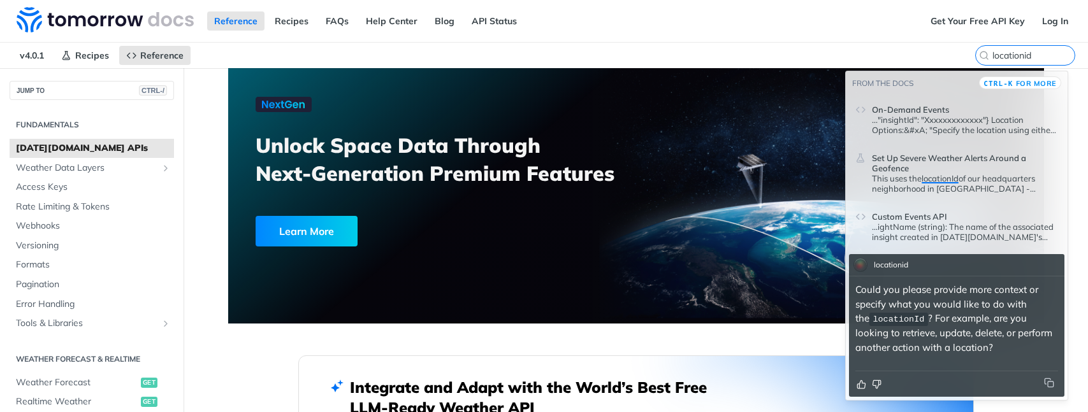
click at [906, 356] on div "Could you please provide more context or specify what you would like to do with…" at bounding box center [956, 320] width 203 height 75
click at [920, 361] on div "Could you please provide more context or specify what you would like to do with…" at bounding box center [956, 323] width 215 height 95
click at [939, 354] on p "Could you please provide more context or specify what you would like to do with…" at bounding box center [956, 319] width 203 height 72
click at [1032, 57] on label "locationid" at bounding box center [1001, 55] width 148 height 20
click at [1032, 57] on input "locationid" at bounding box center [1010, 55] width 130 height 11
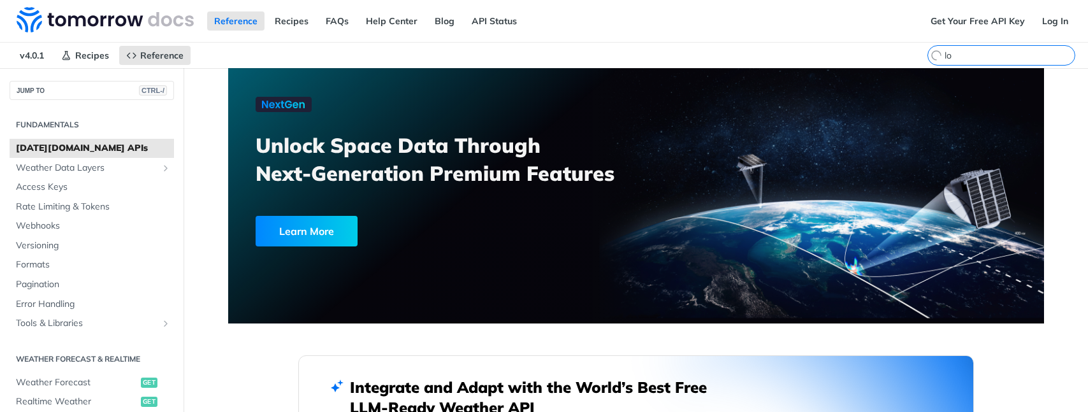
type input "l"
click at [987, 55] on input "get locationid to use in weather widget" at bounding box center [1010, 55] width 130 height 11
type input "get locationid to use in weather widget"
click at [929, 56] on div "v4.0.1 Recipes Reference [DATE][DOMAIN_NAME] APIs get locationid to use in weat…" at bounding box center [544, 55] width 1088 height 25
click at [982, 56] on label "get locationid to use in weather widget CTRL-K" at bounding box center [1025, 55] width 100 height 20
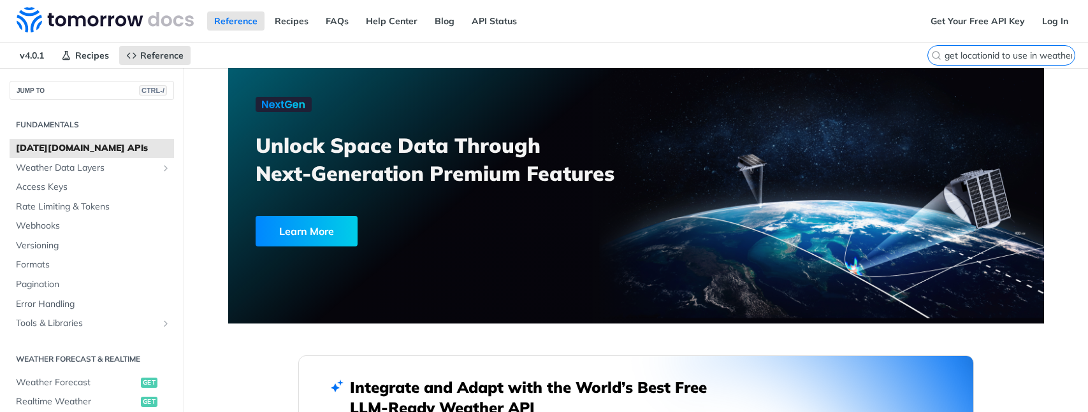
click at [982, 56] on input "get locationid to use in weather widget" at bounding box center [1010, 55] width 130 height 11
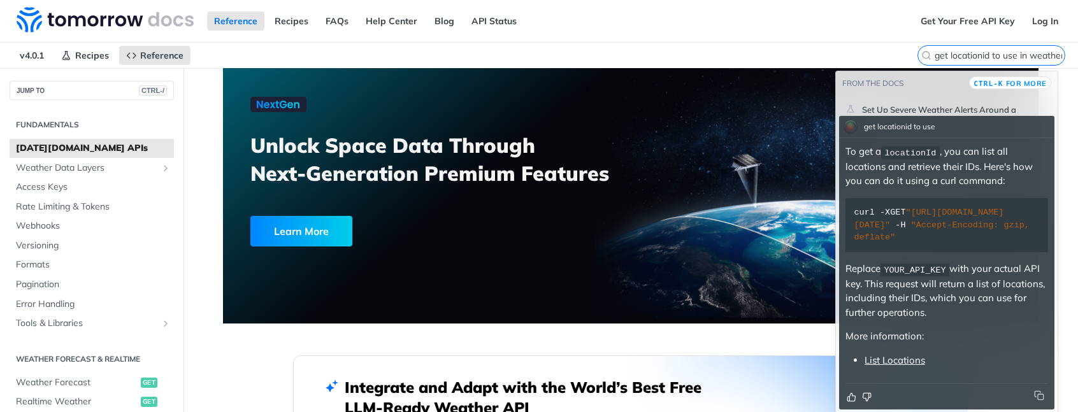
scroll to position [4, 0]
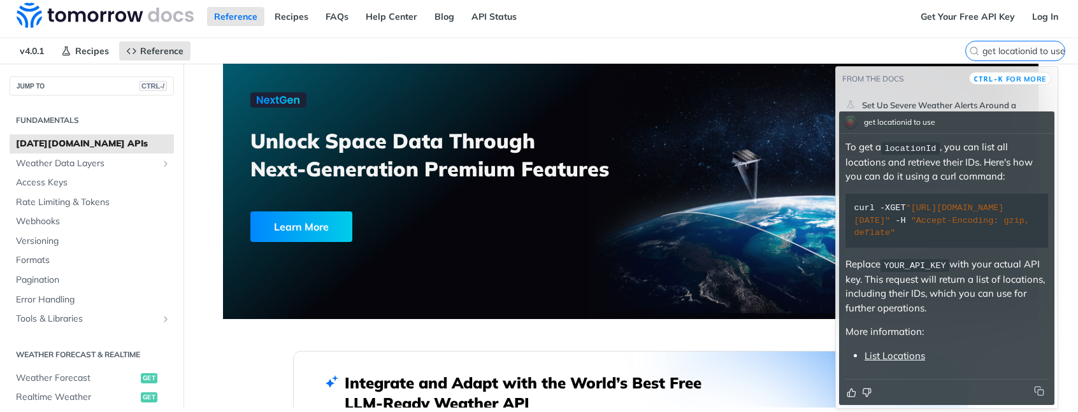
click at [909, 348] on div "To get a locationId , you can list all locations and retrieve their IDs. Here's…" at bounding box center [947, 251] width 203 height 223
click at [911, 353] on link "List Locations" at bounding box center [895, 356] width 61 height 12
click at [887, 354] on link "List Locations" at bounding box center [895, 356] width 61 height 12
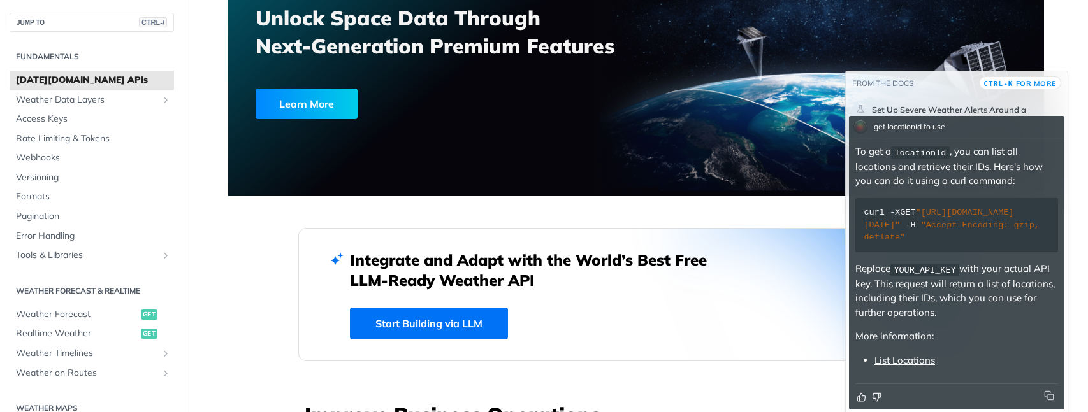
scroll to position [0, 0]
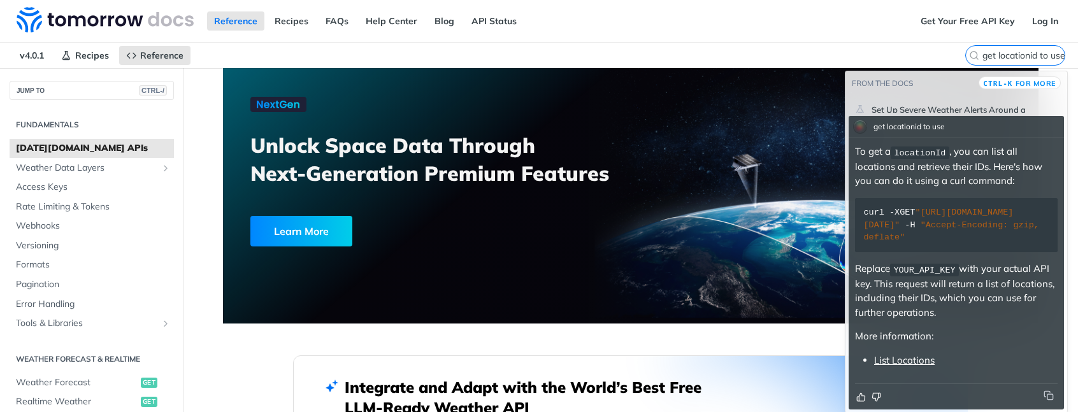
click at [897, 358] on link "List Locations" at bounding box center [904, 360] width 61 height 12
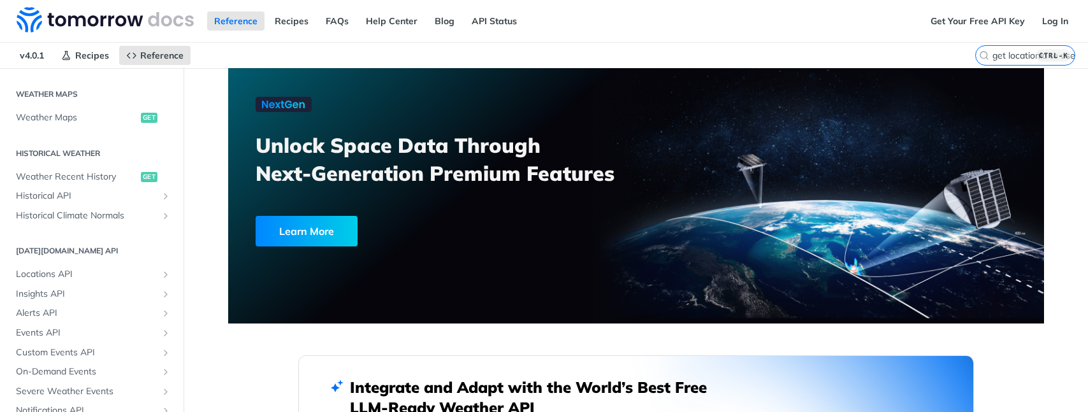
scroll to position [435, 0]
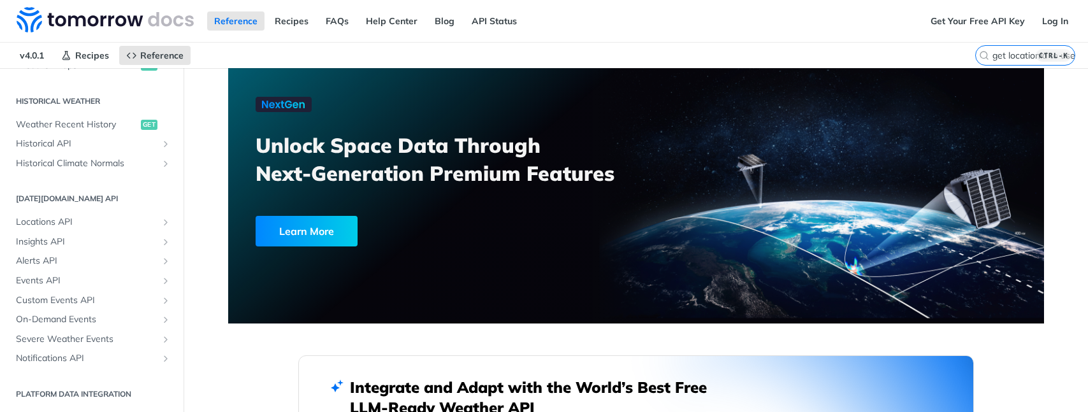
click at [64, 208] on section "[DATE][DOMAIN_NAME] API Locations API List Locations get Create a Location post…" at bounding box center [92, 278] width 164 height 183
drag, startPoint x: 62, startPoint y: 214, endPoint x: 59, endPoint y: 222, distance: 8.6
click at [62, 216] on link "Locations API" at bounding box center [92, 222] width 164 height 19
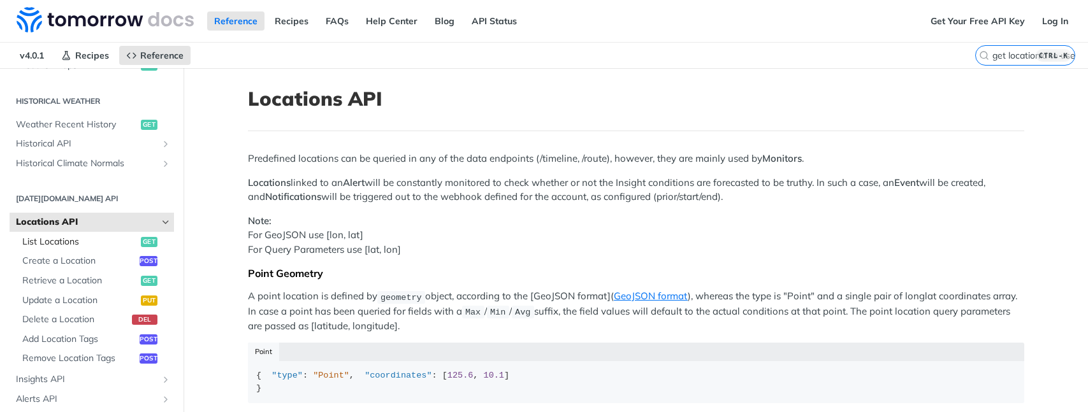
click at [67, 242] on span "List Locations" at bounding box center [79, 242] width 115 height 13
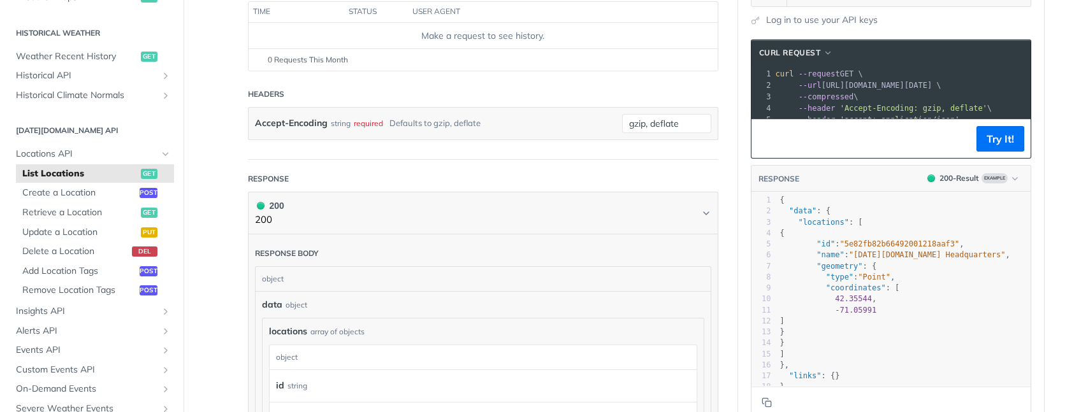
scroll to position [319, 0]
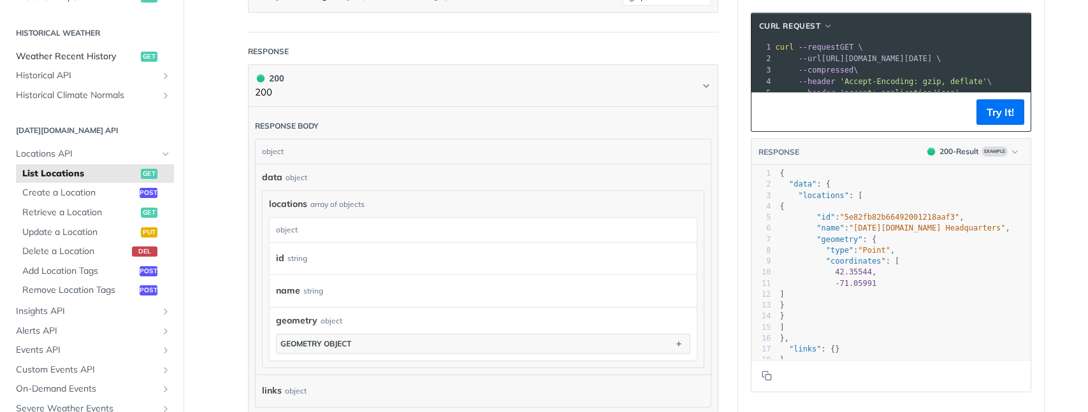
click at [80, 62] on span "Weather Recent History" at bounding box center [77, 56] width 122 height 13
